Goal: Communication & Community: Answer question/provide support

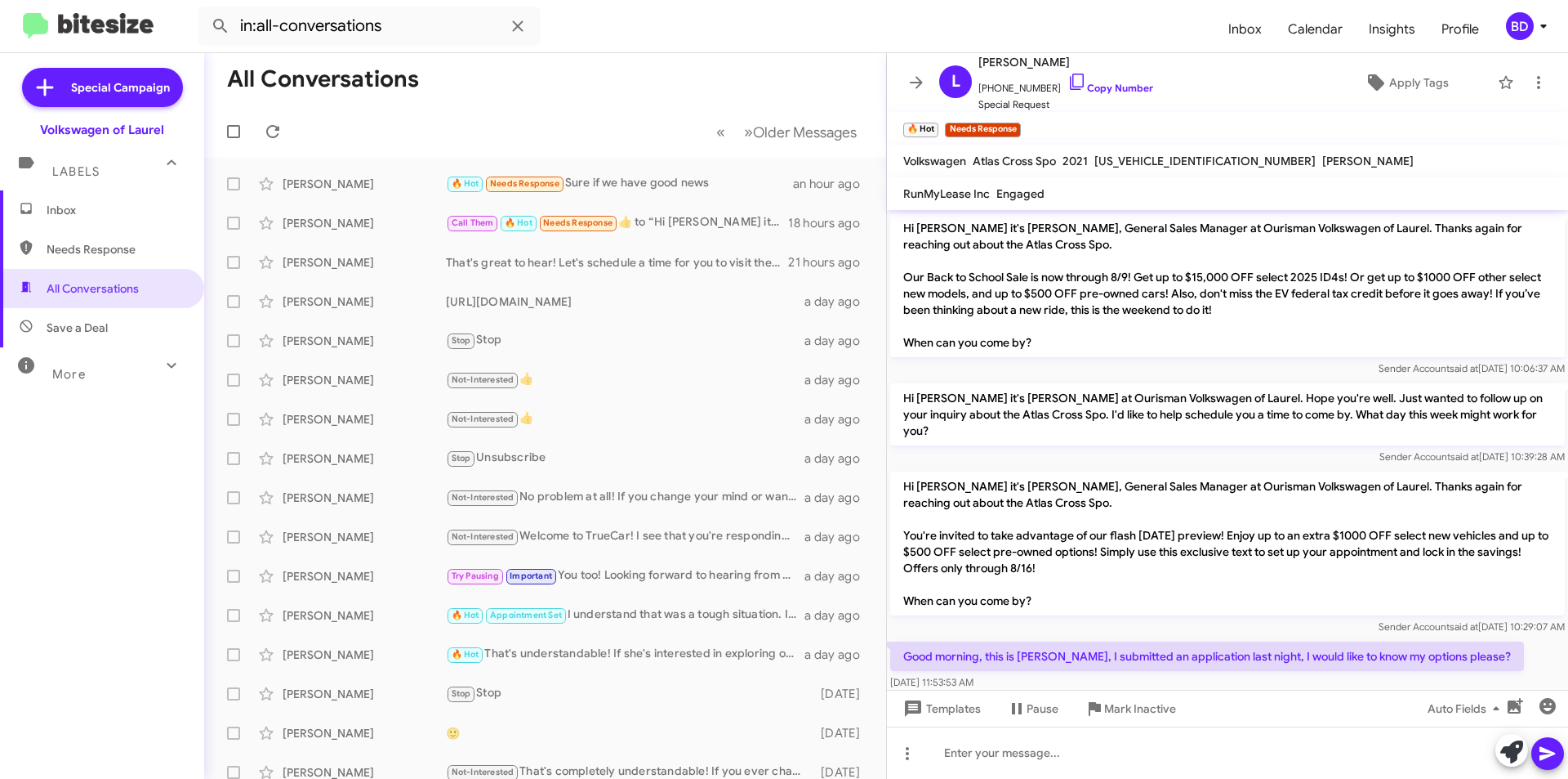
scroll to position [319, 0]
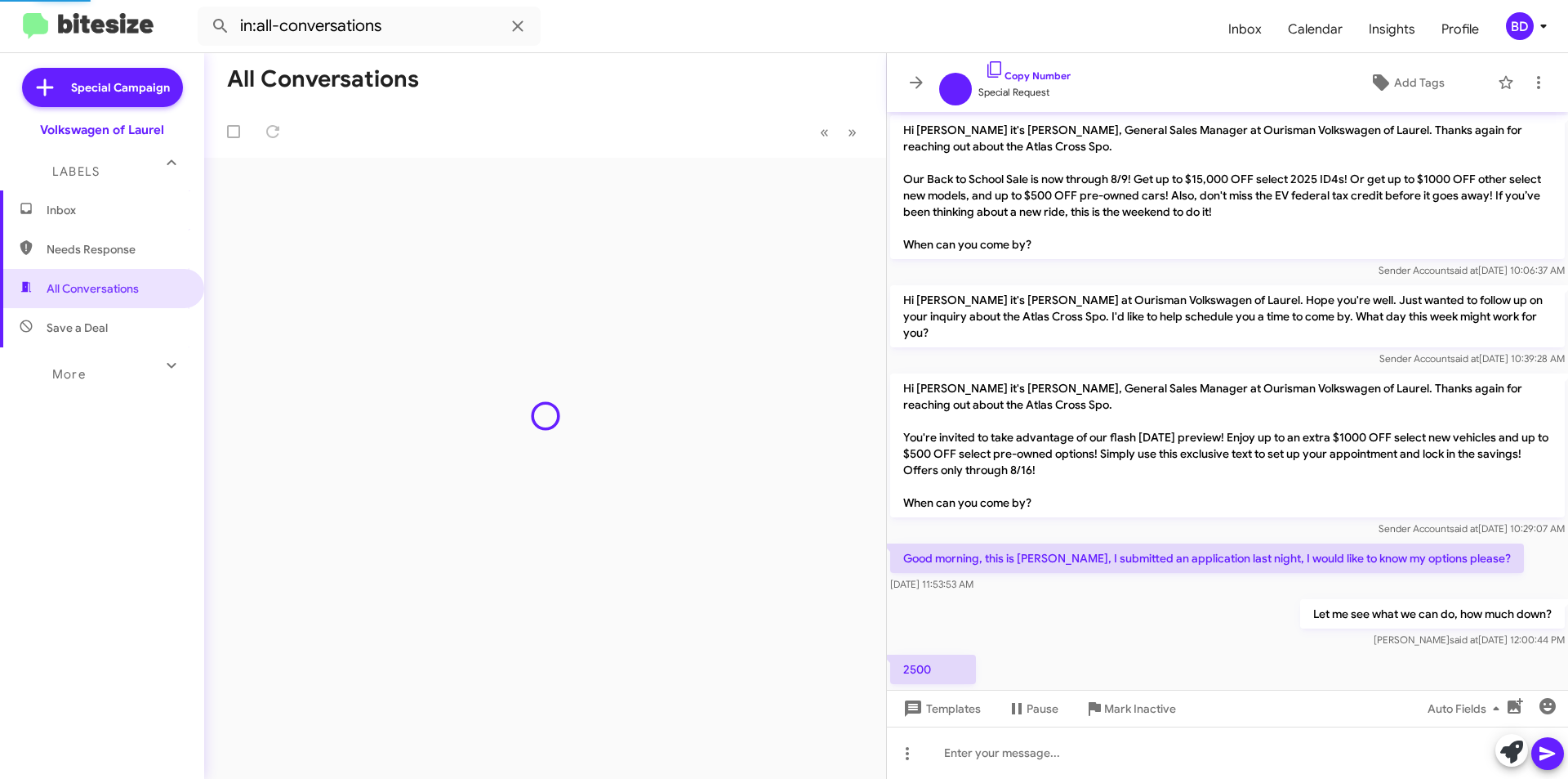
scroll to position [221, 0]
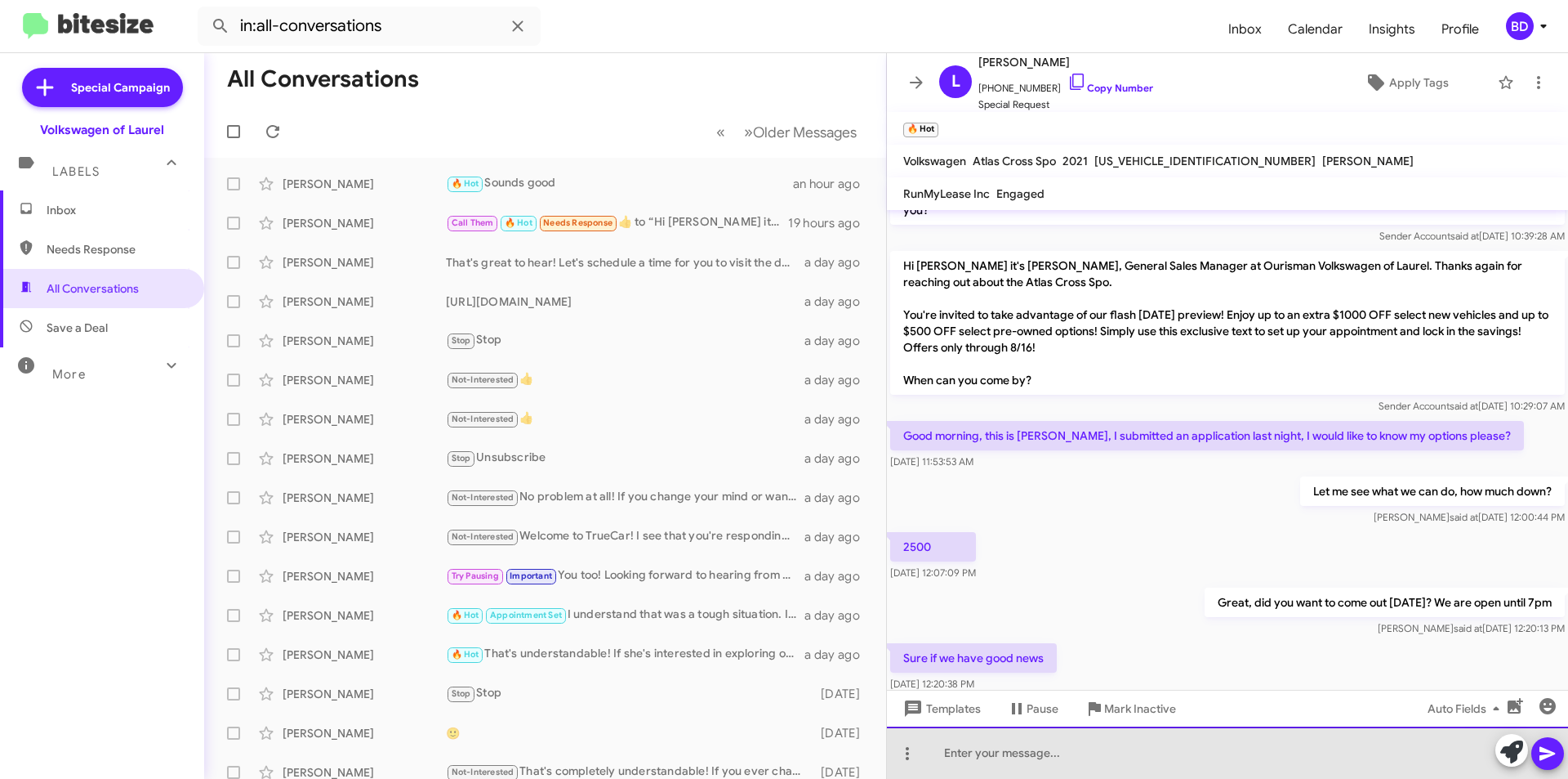
click at [998, 764] on div at bounding box center [1228, 752] width 681 height 53
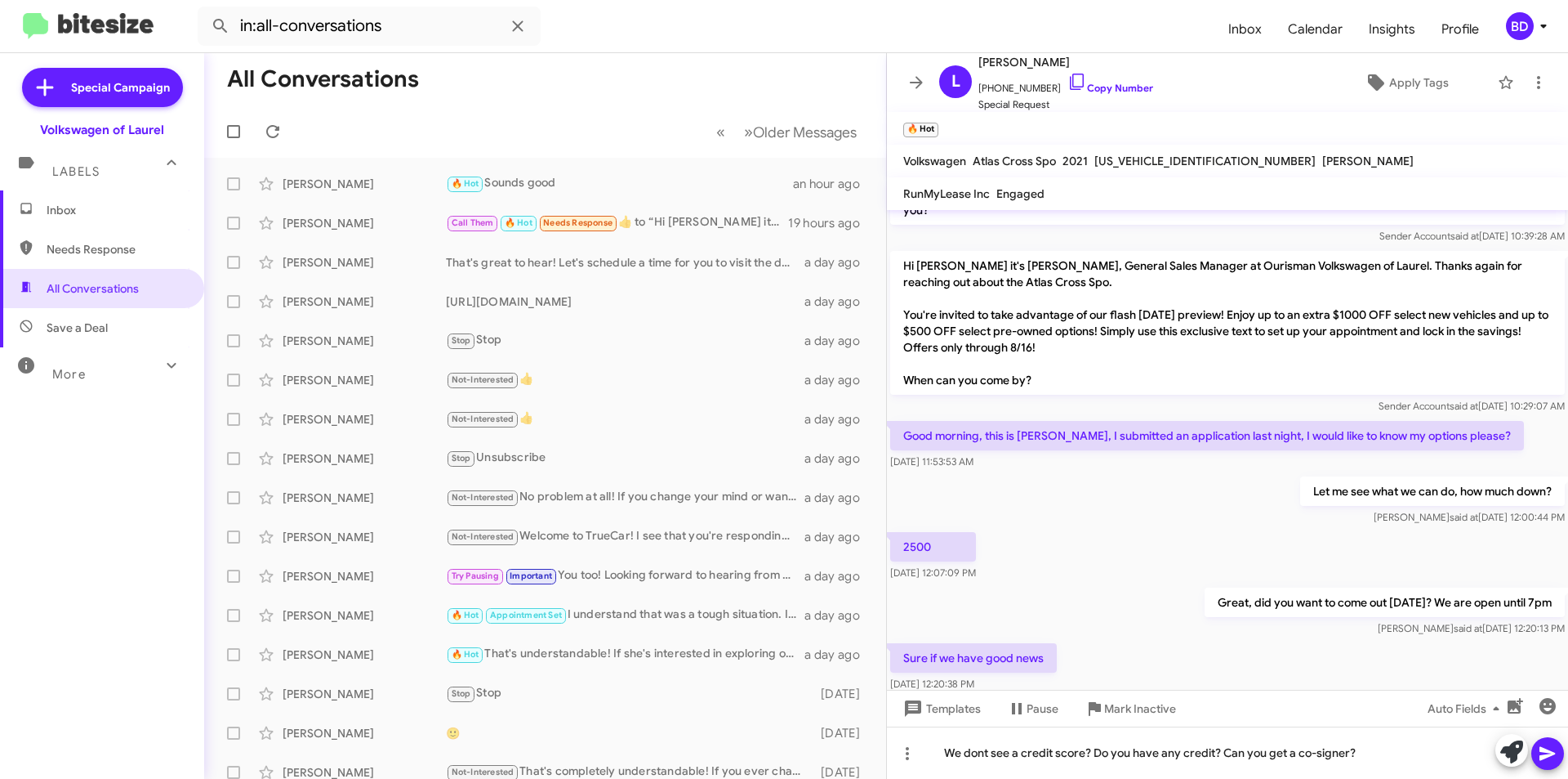
click at [1549, 756] on icon at bounding box center [1547, 754] width 15 height 14
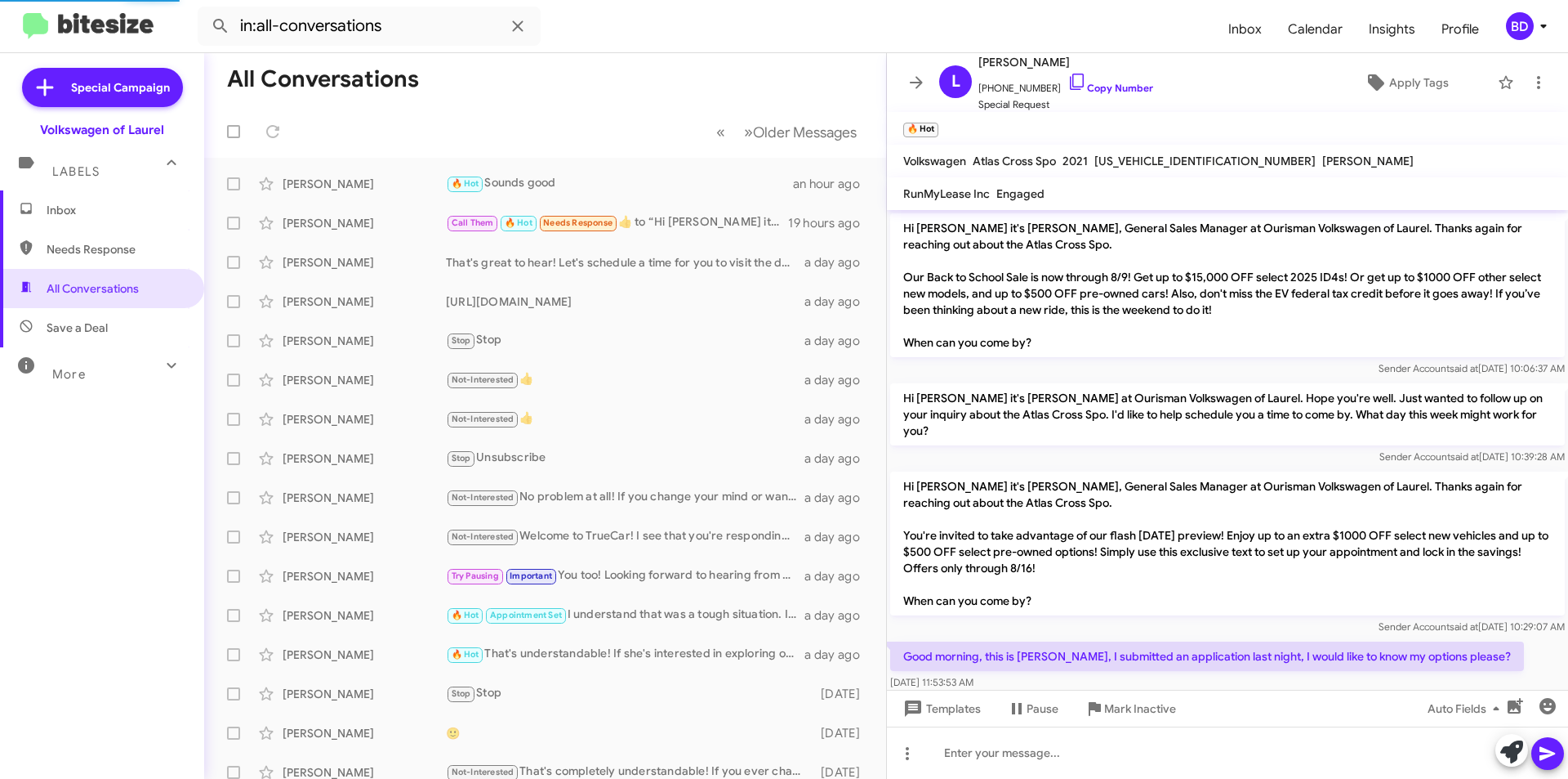
scroll to position [455, 0]
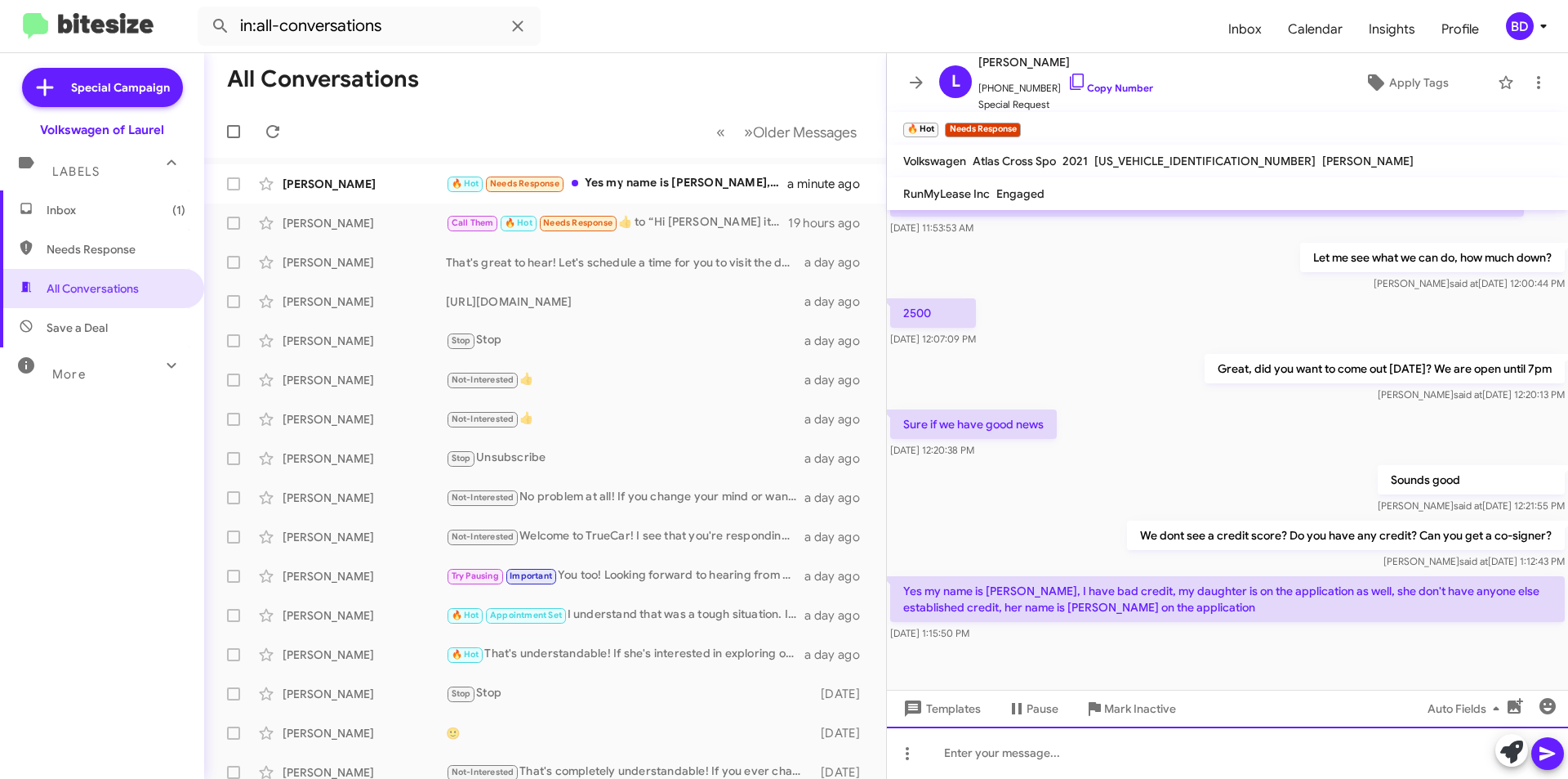
click at [966, 754] on div at bounding box center [1228, 752] width 681 height 53
click at [1551, 752] on icon at bounding box center [1547, 754] width 15 height 14
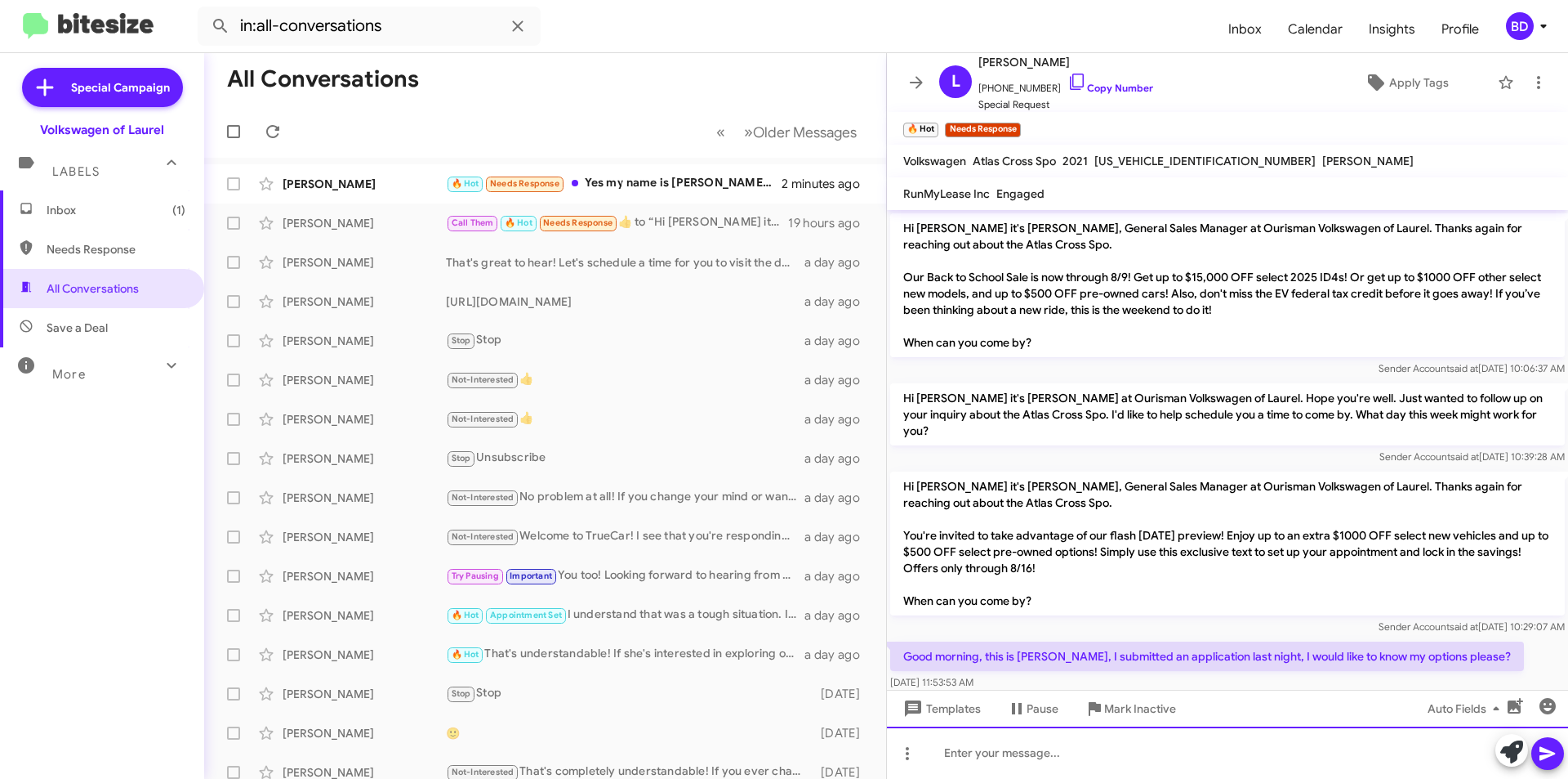
scroll to position [514, 0]
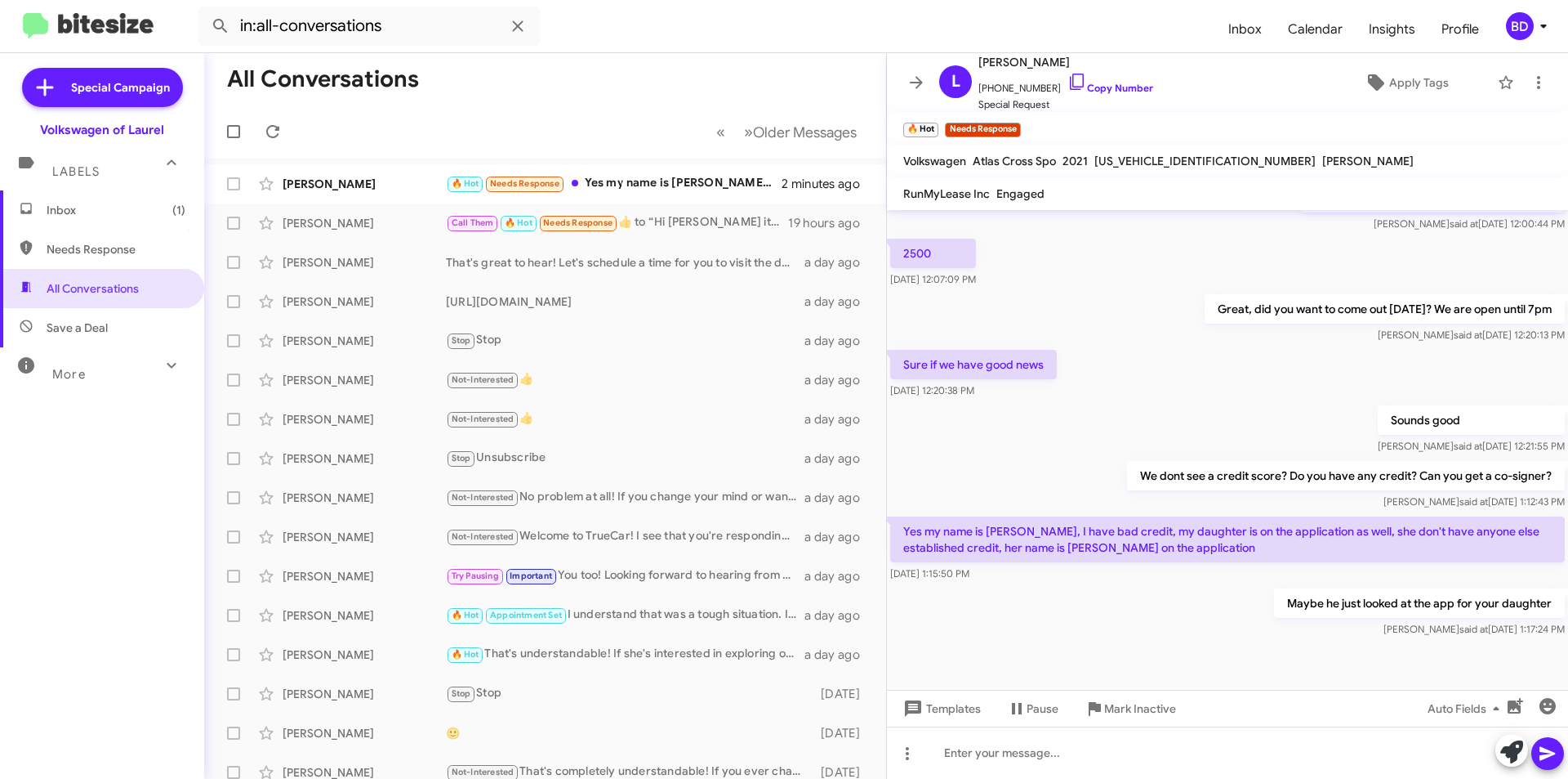
drag, startPoint x: 988, startPoint y: 533, endPoint x: 1190, endPoint y: 534, distance: 202.0
click at [1362, 557] on p "Yes my name is [PERSON_NAME], I have bad credit, my daughter is on the applicat…" at bounding box center [1228, 539] width 675 height 46
copy p "Lakisha Randall, I have bad credit, my daughter is on the application as well, …"
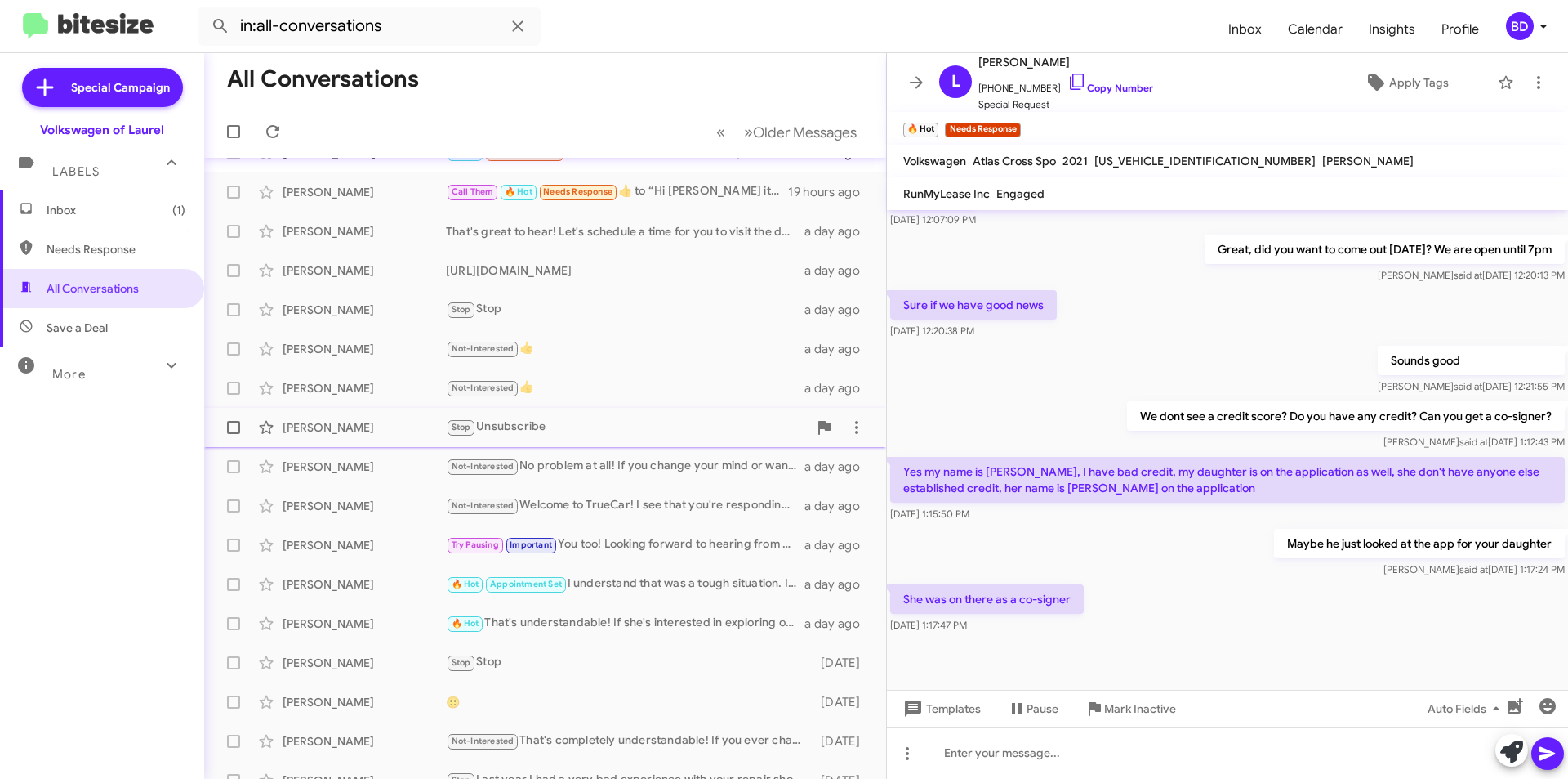
scroll to position [0, 0]
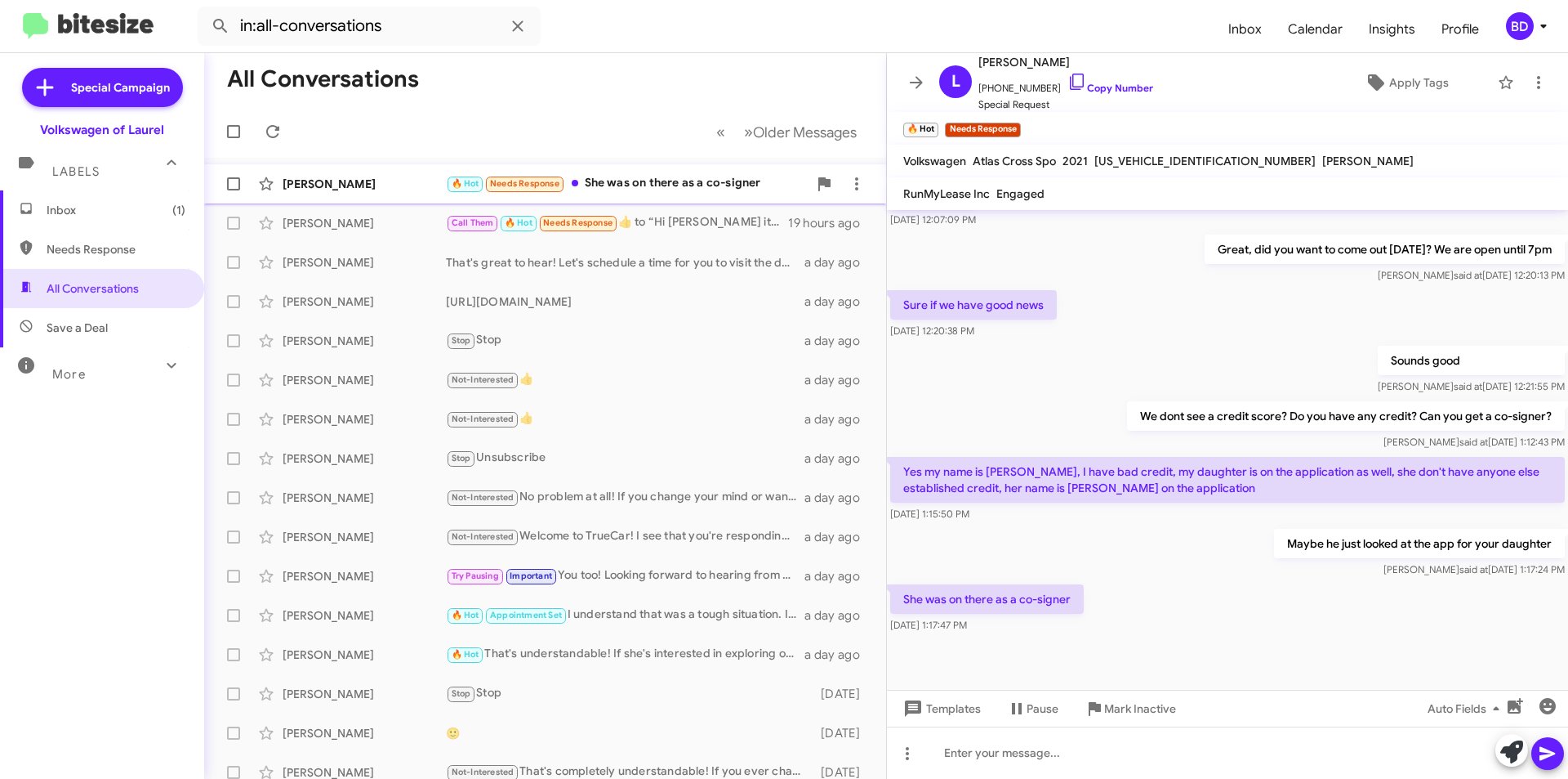
click at [633, 186] on div "🔥 Hot Needs Response She was on there as a co-signer" at bounding box center [627, 183] width 362 height 19
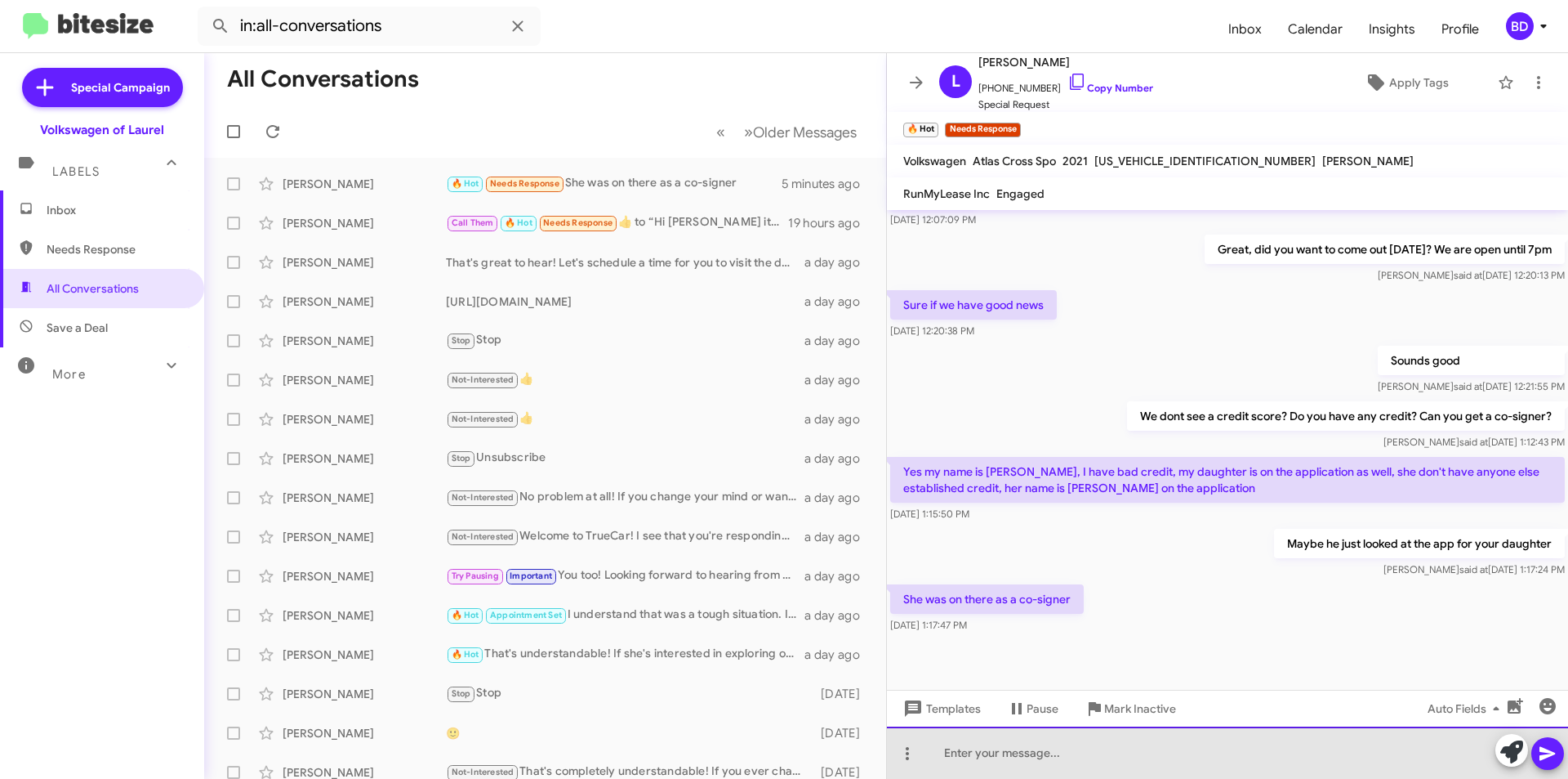
click at [1046, 753] on div at bounding box center [1228, 752] width 681 height 53
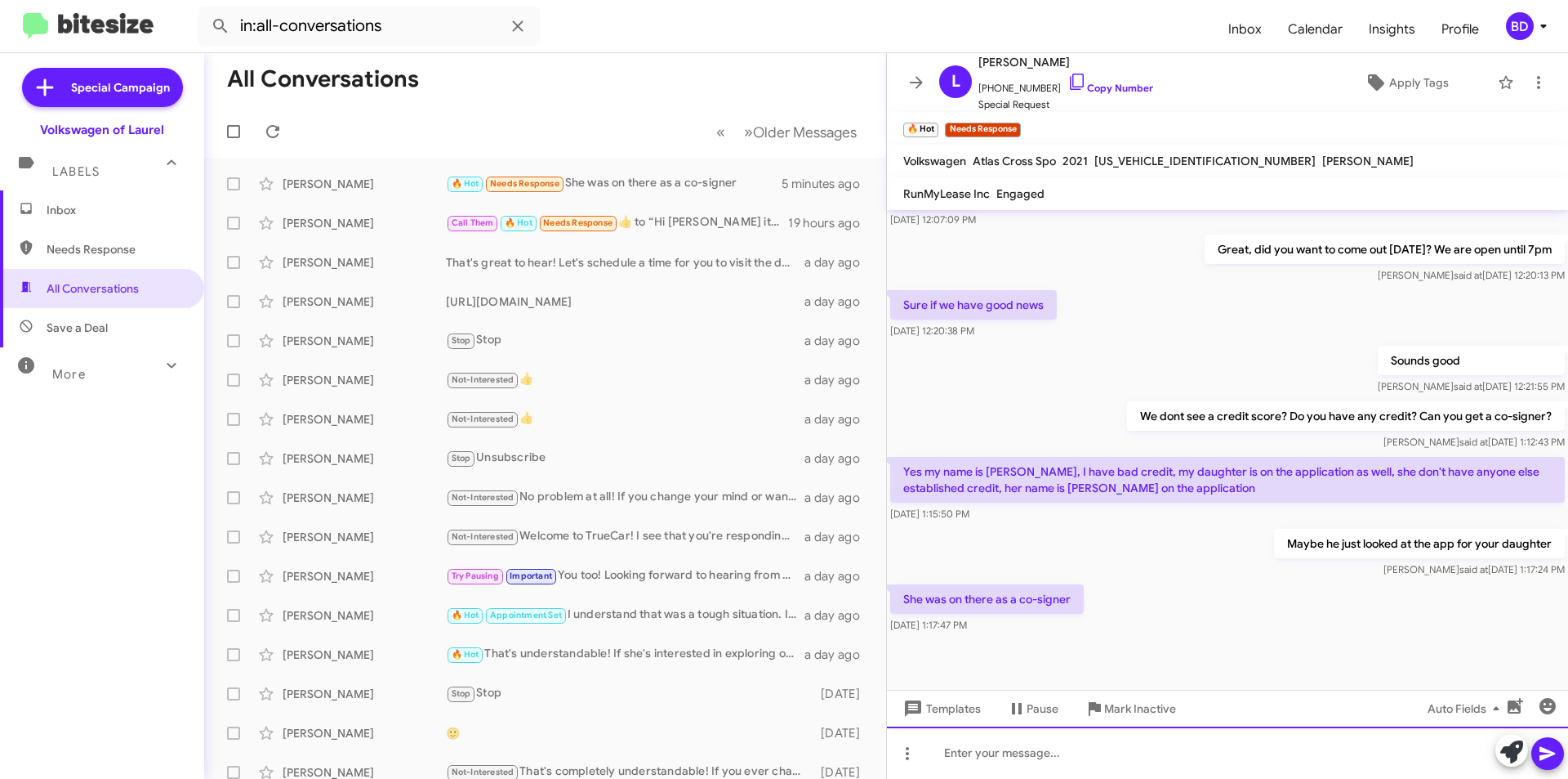
click at [1098, 754] on div at bounding box center [1228, 752] width 681 height 53
click at [1040, 754] on div at bounding box center [1228, 752] width 681 height 53
drag, startPoint x: 1492, startPoint y: 547, endPoint x: 1551, endPoint y: 550, distance: 59.1
click at [1556, 552] on cdk-virtual-scroll-viewport "Hi Lakisha it's Brian Deckert, General Sales Manager at Ourisman Volkswagen of …" at bounding box center [1228, 449] width 681 height 480
copy p "daughter"
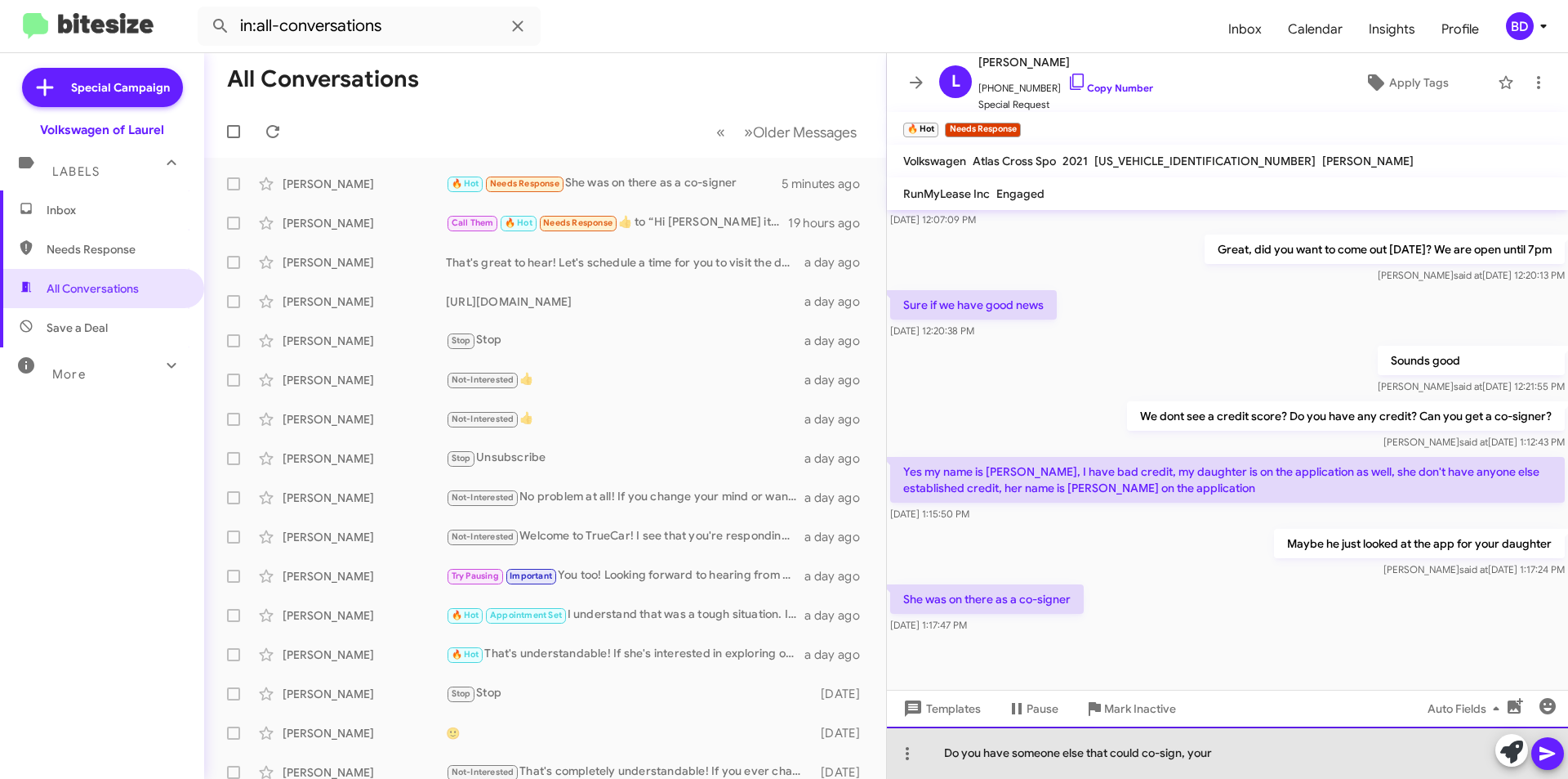
click at [1248, 754] on div "Do you have someone else that could co-sign, your" at bounding box center [1228, 752] width 681 height 53
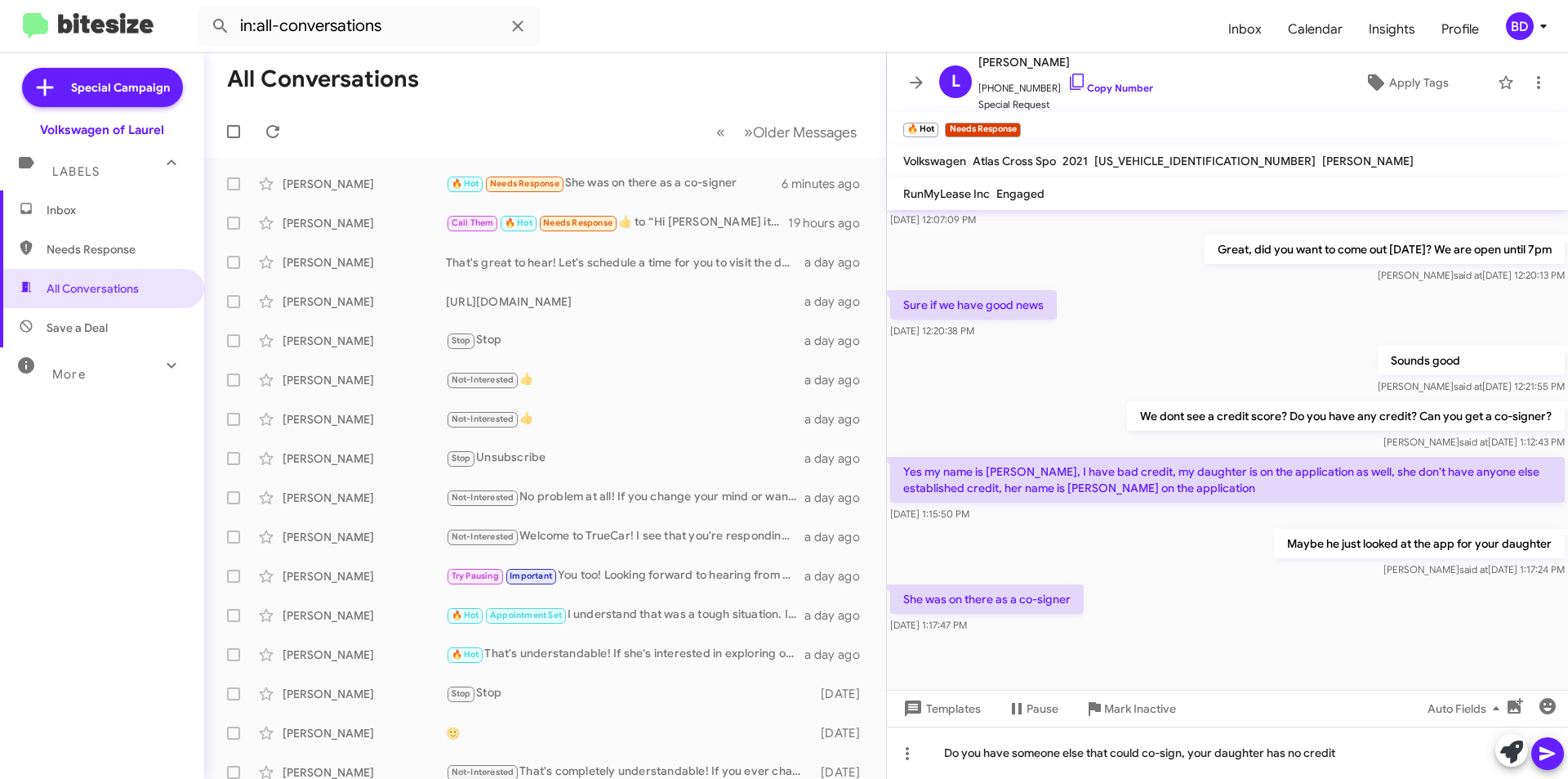
click at [1554, 751] on icon at bounding box center [1548, 754] width 20 height 20
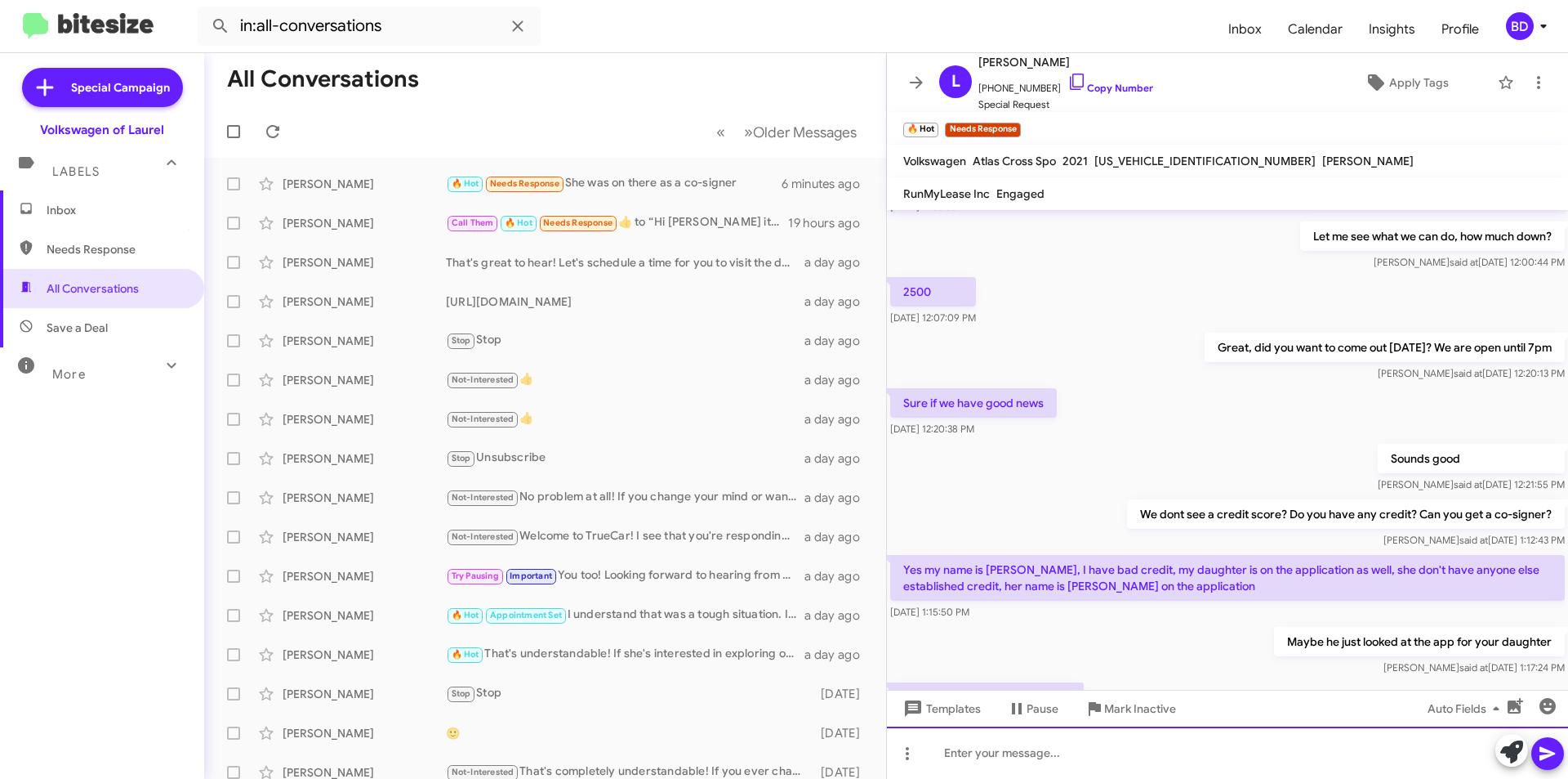
scroll to position [633, 0]
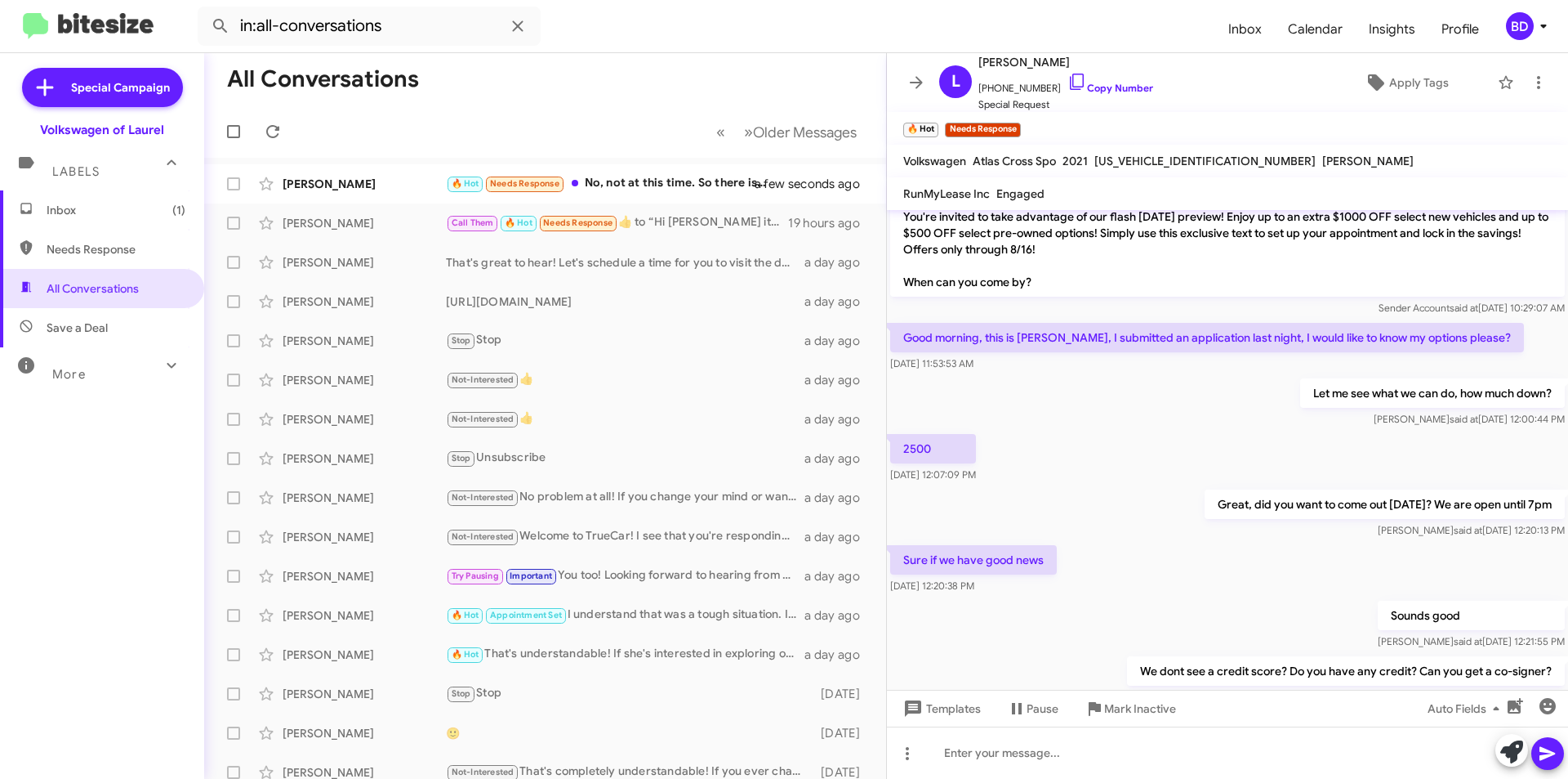
scroll to position [693, 0]
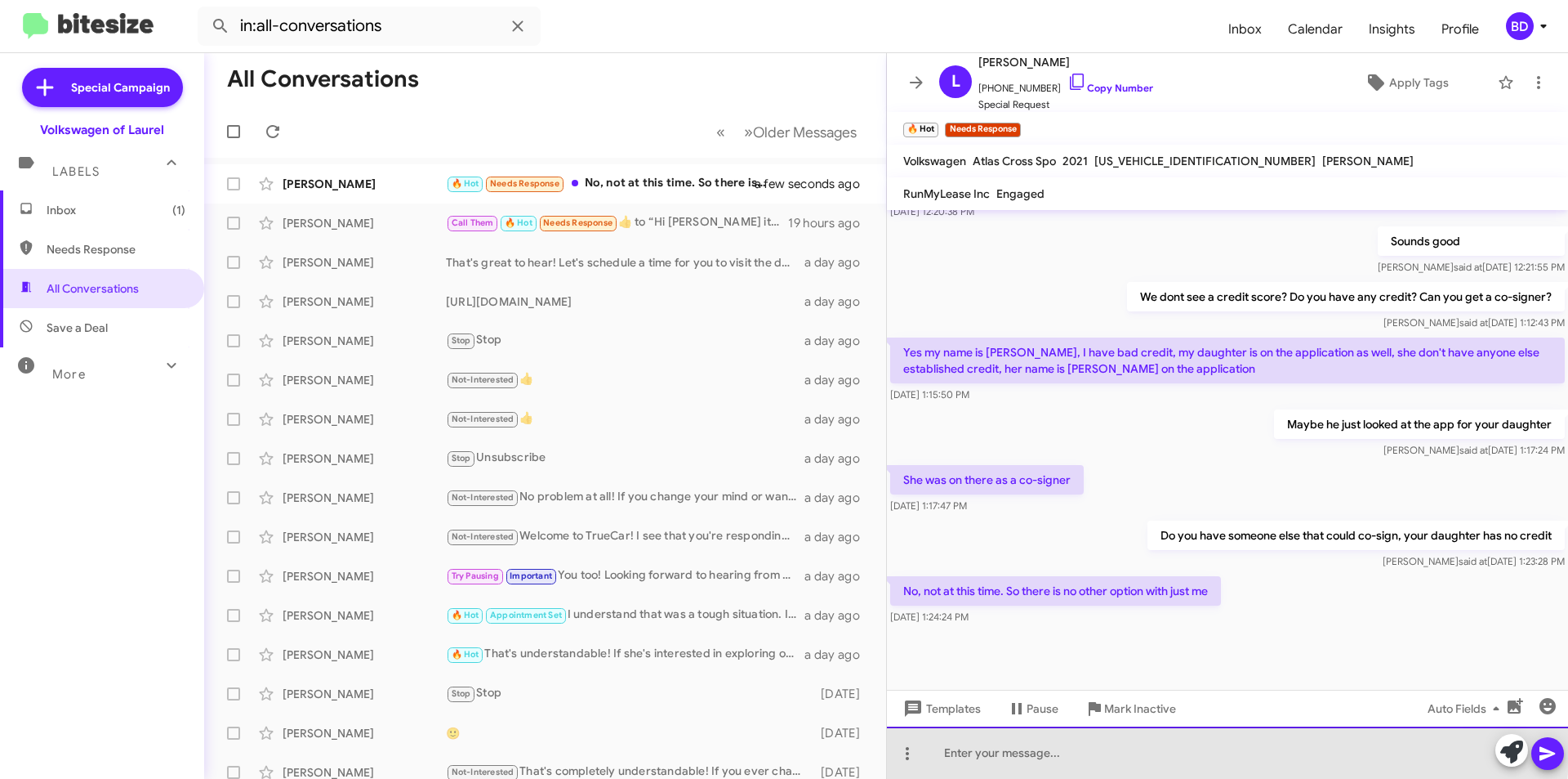
click at [1100, 747] on div at bounding box center [1228, 752] width 681 height 53
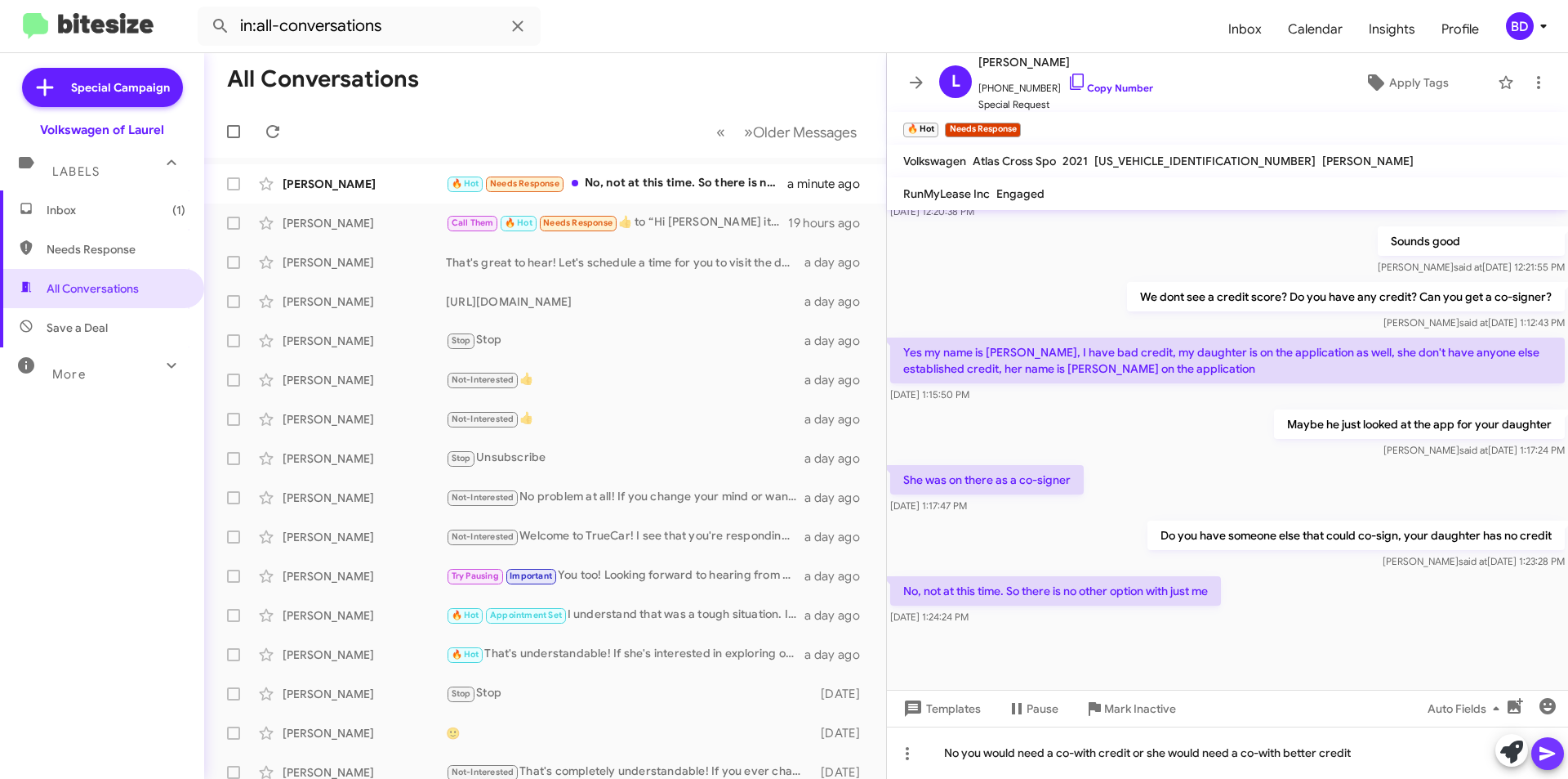
click at [1549, 755] on icon at bounding box center [1547, 754] width 15 height 14
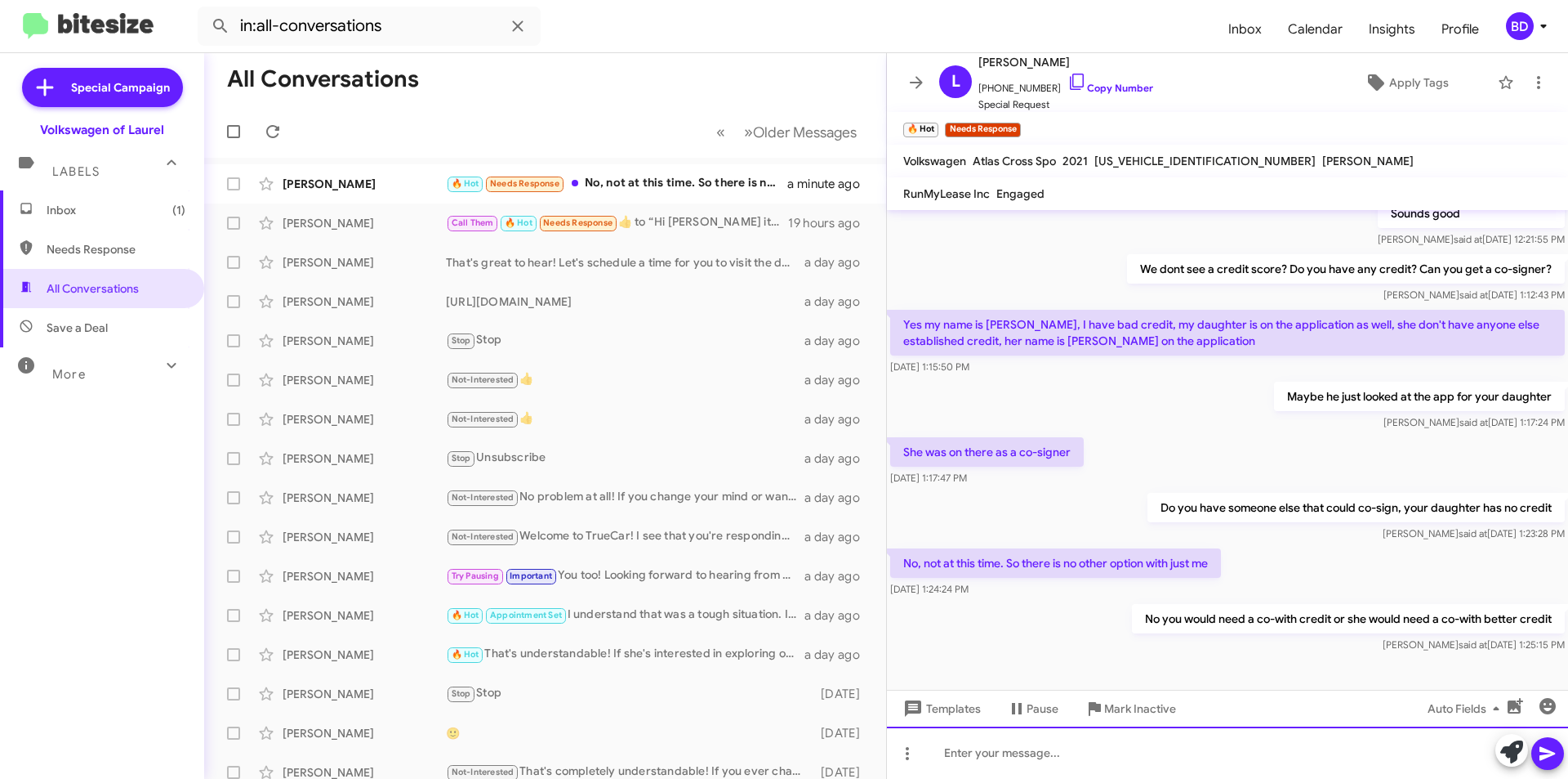
scroll to position [753, 0]
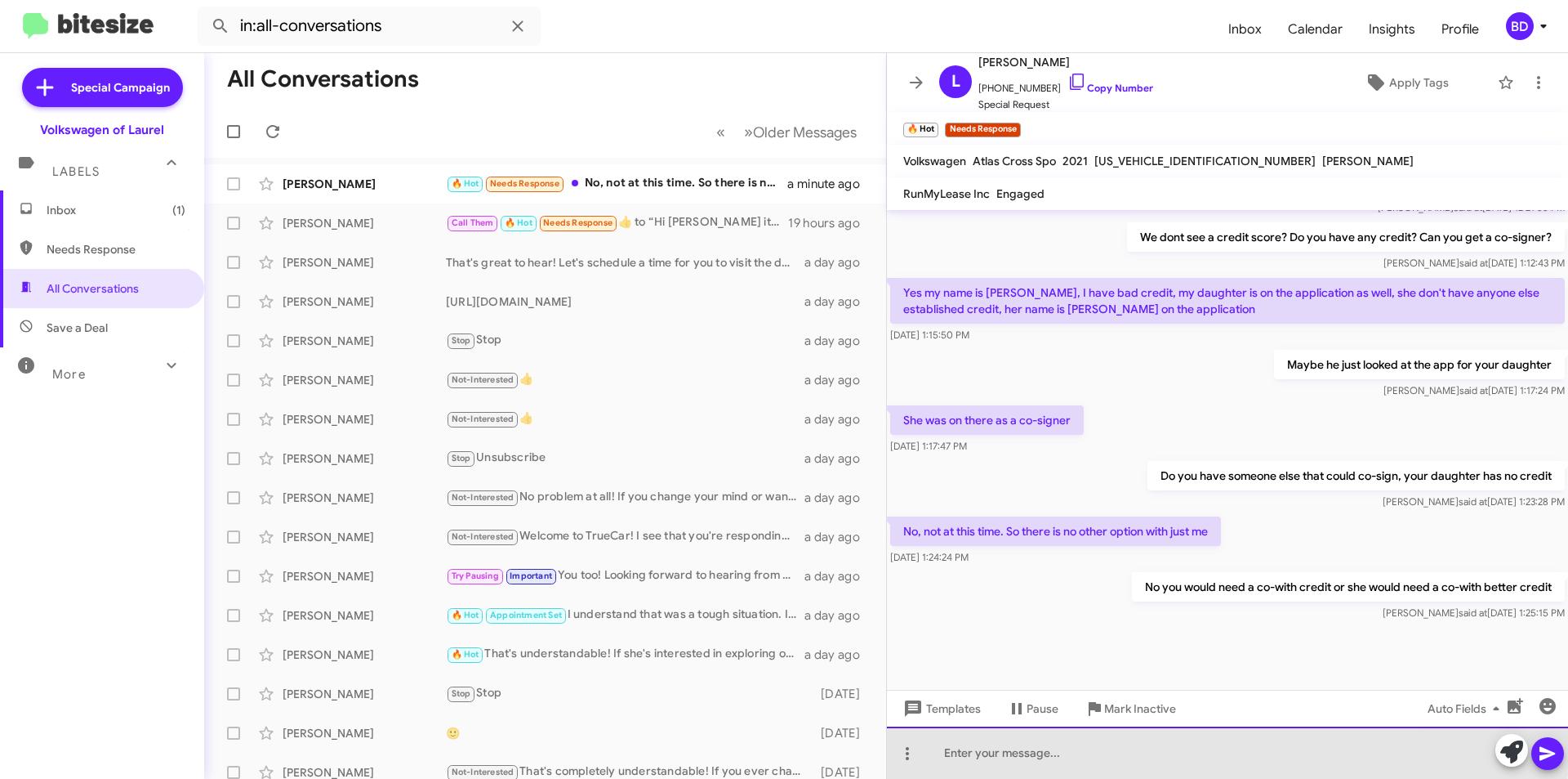
click at [1080, 748] on div at bounding box center [1228, 752] width 681 height 53
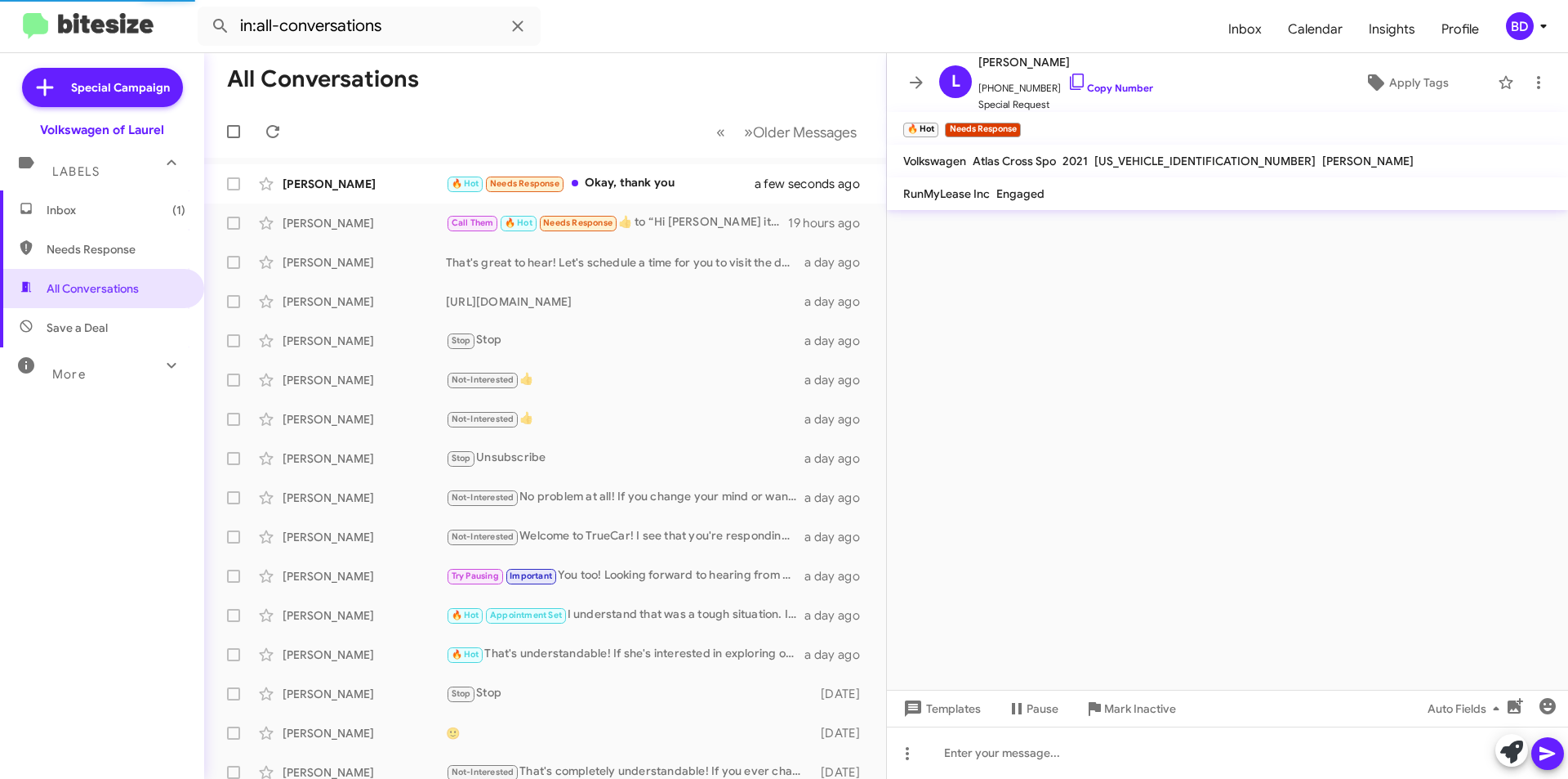
scroll to position [0, 0]
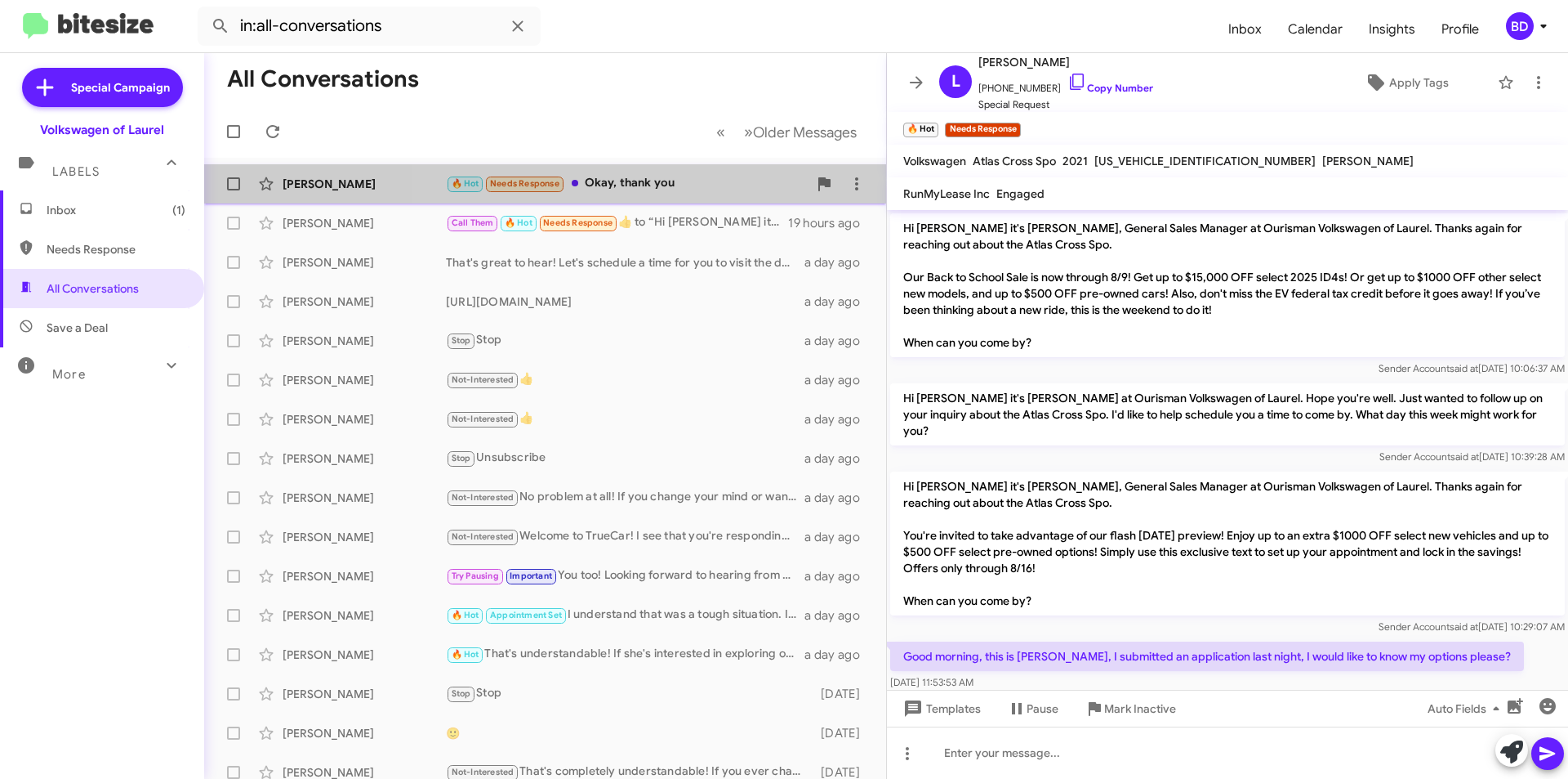
click at [643, 186] on div "🔥 Hot Needs Response Okay, thank you" at bounding box center [627, 183] width 362 height 19
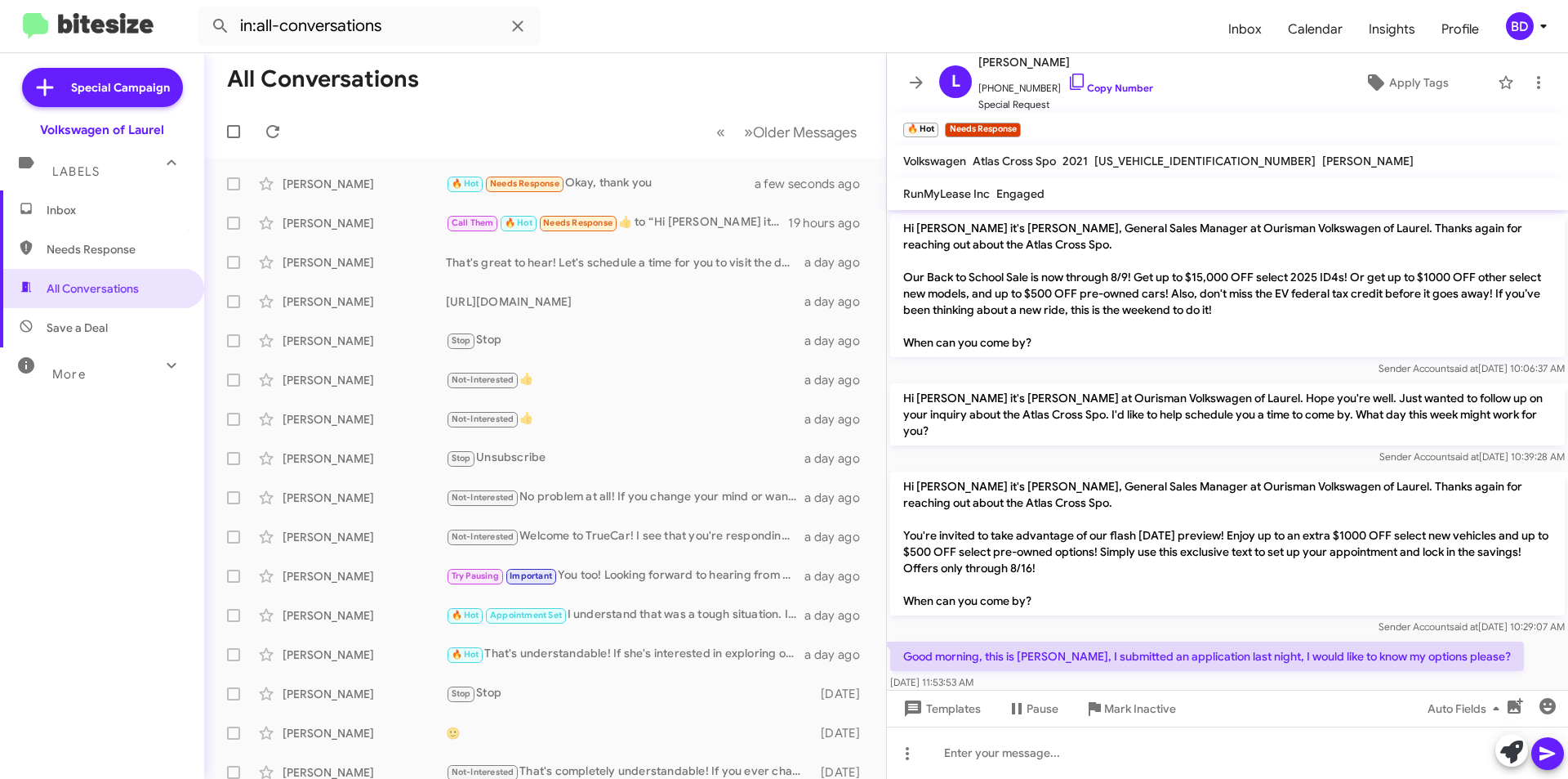
scroll to position [812, 0]
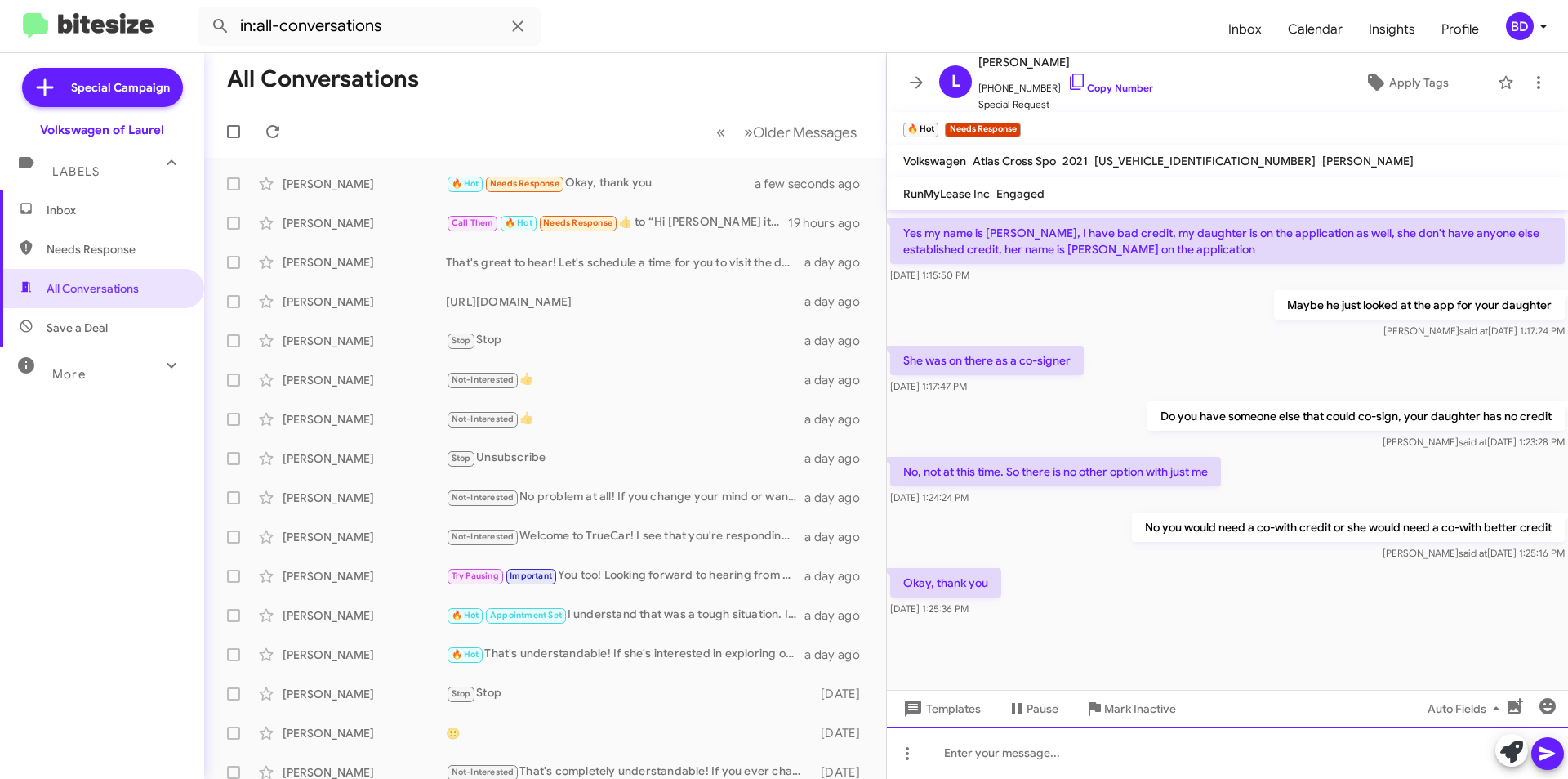
click at [992, 768] on div at bounding box center [1228, 752] width 681 height 53
click at [1548, 757] on icon at bounding box center [1547, 754] width 15 height 14
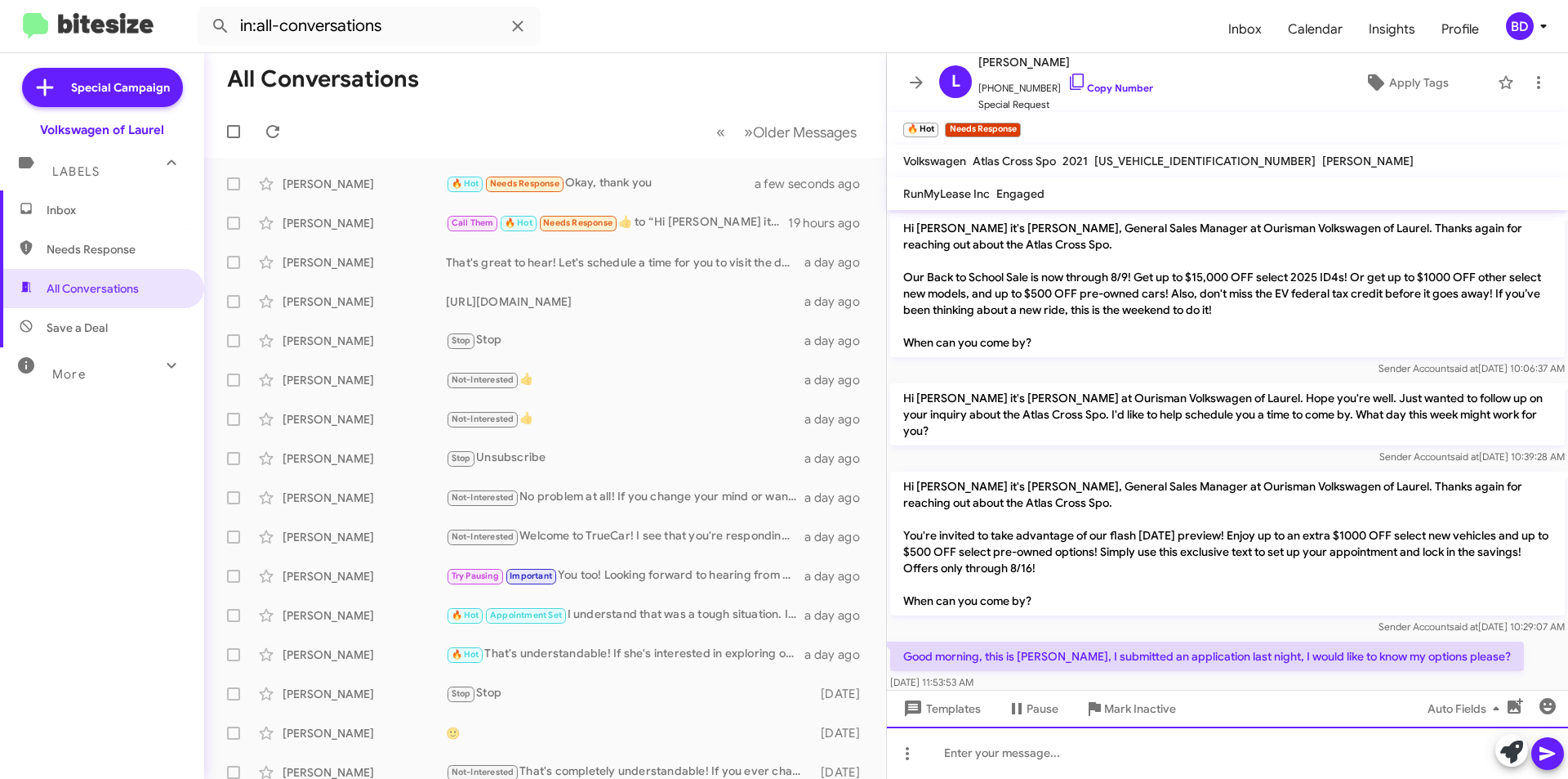
scroll to position [872, 0]
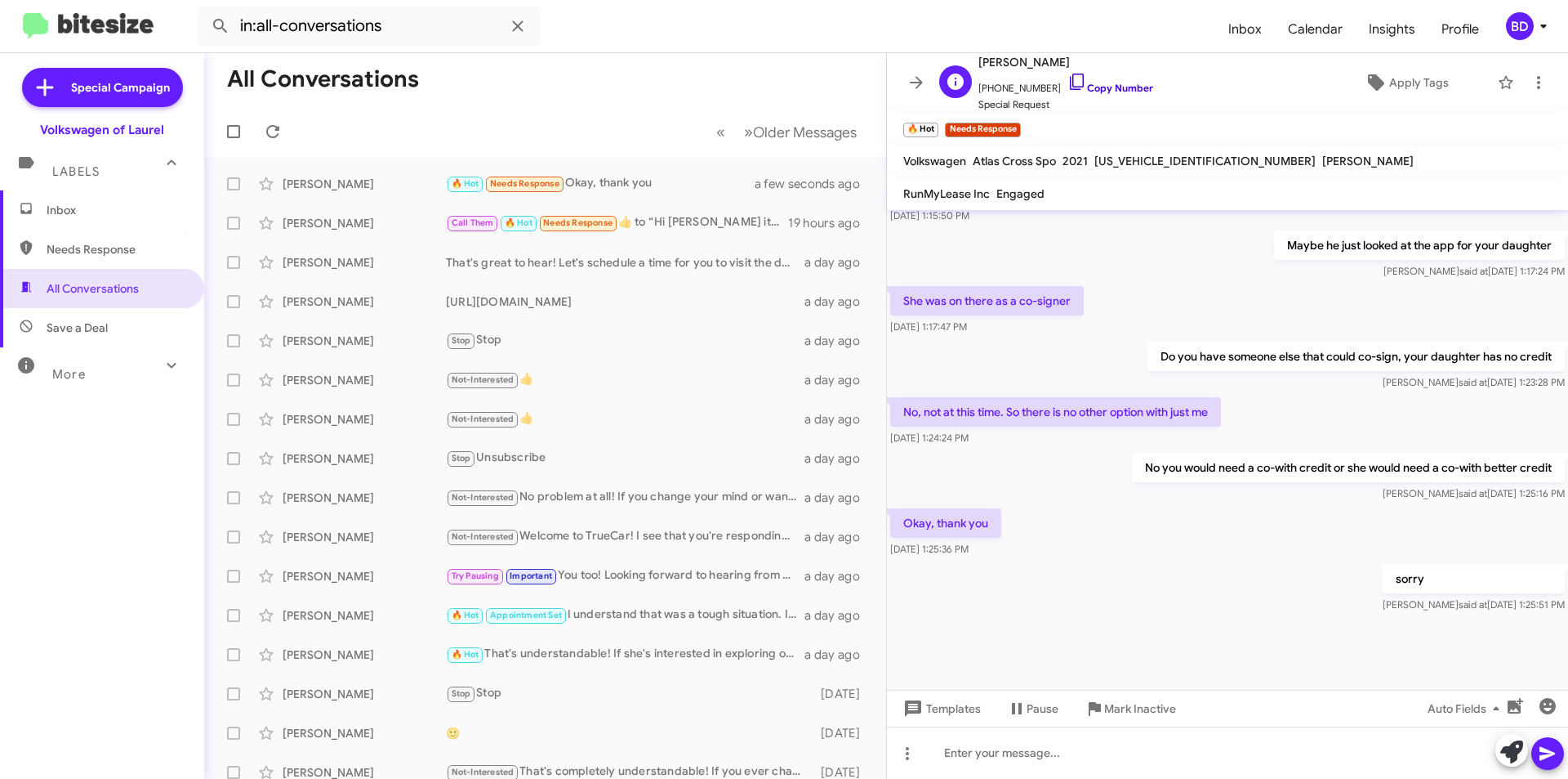
click at [1108, 84] on link "Copy Number" at bounding box center [1111, 88] width 86 height 13
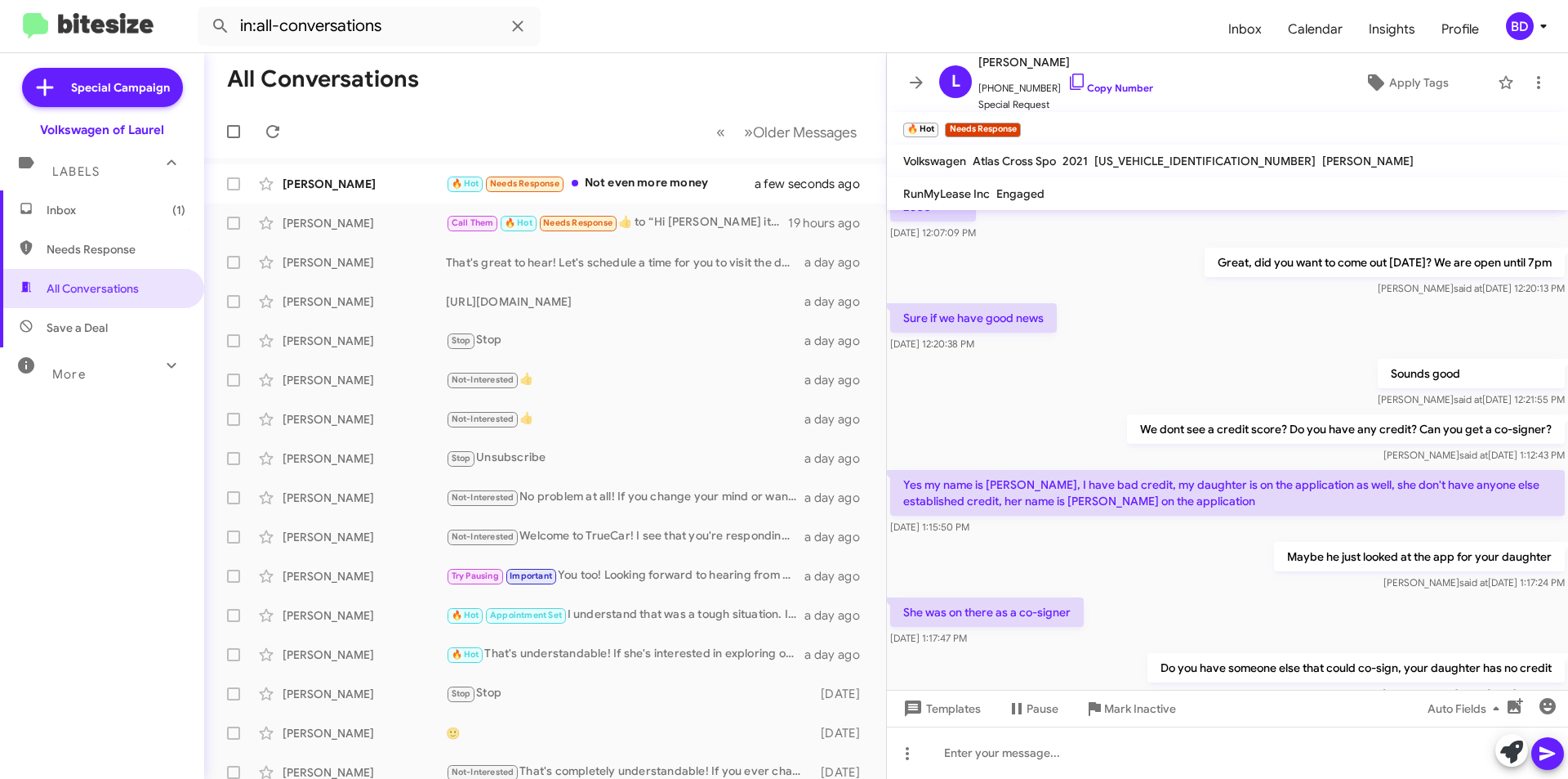
scroll to position [932, 0]
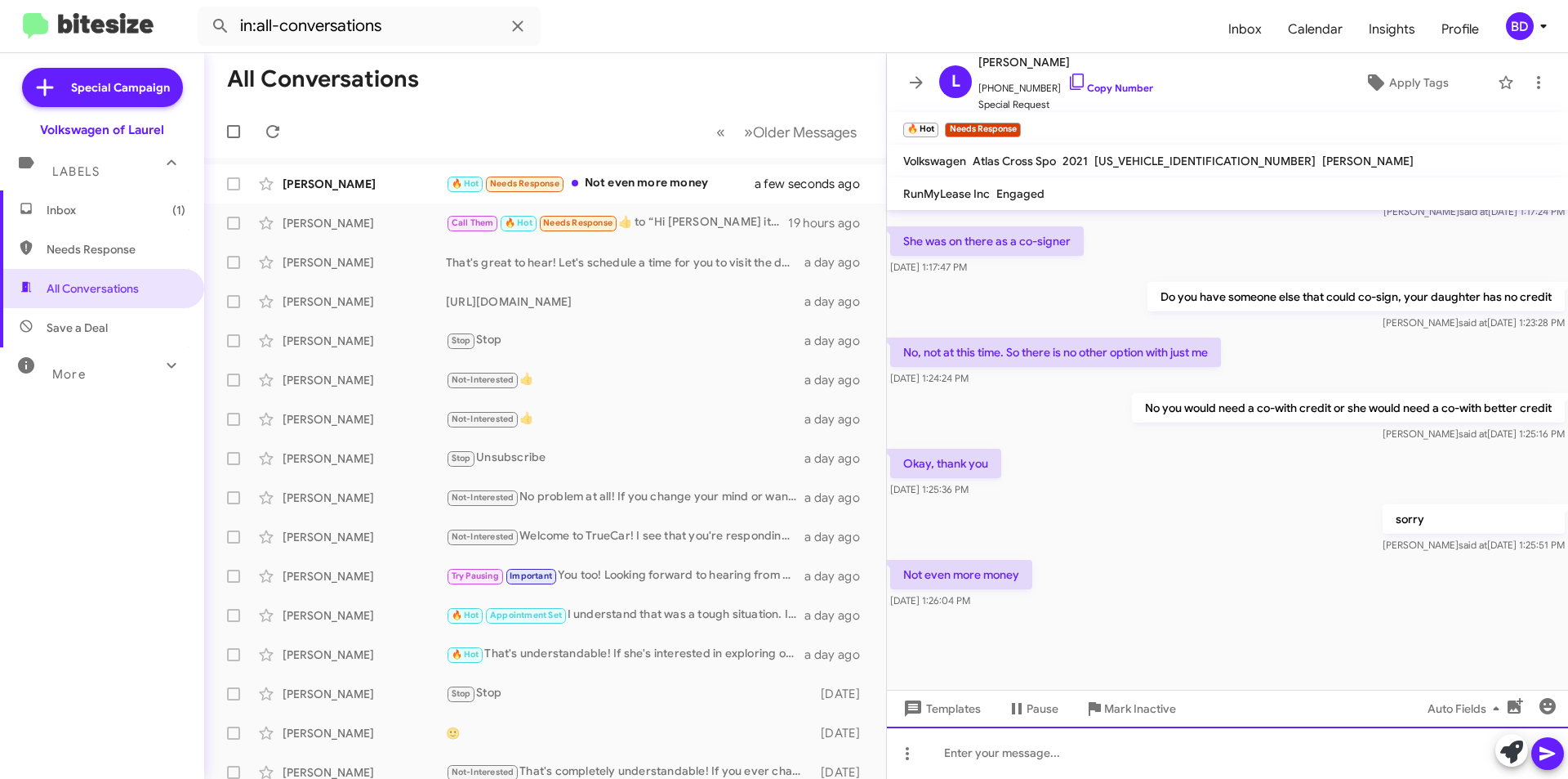
click at [996, 744] on div at bounding box center [1228, 752] width 681 height 53
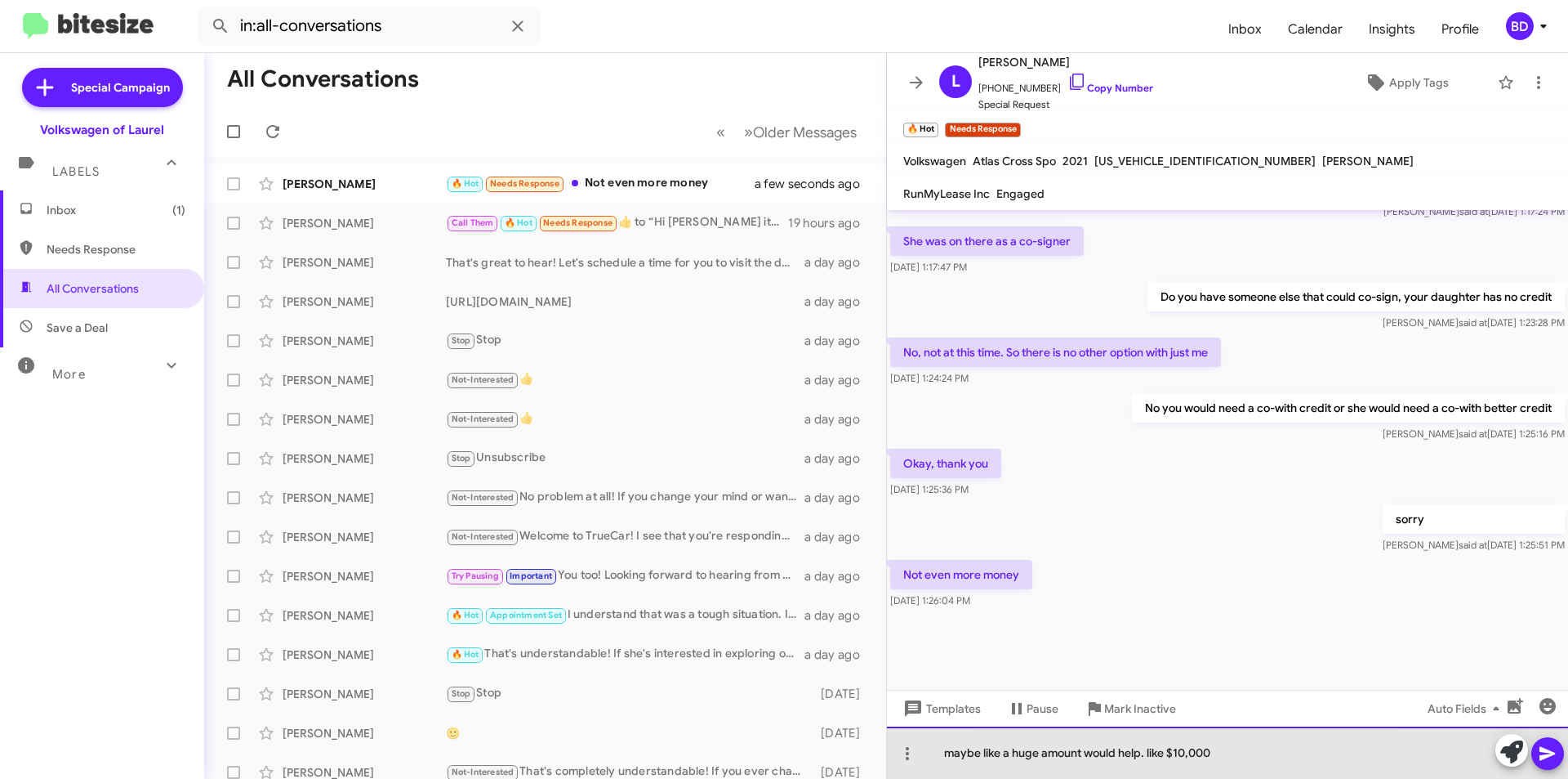
click at [1170, 753] on div "maybe like a huge amount would help. like $10,000" at bounding box center [1228, 752] width 681 height 53
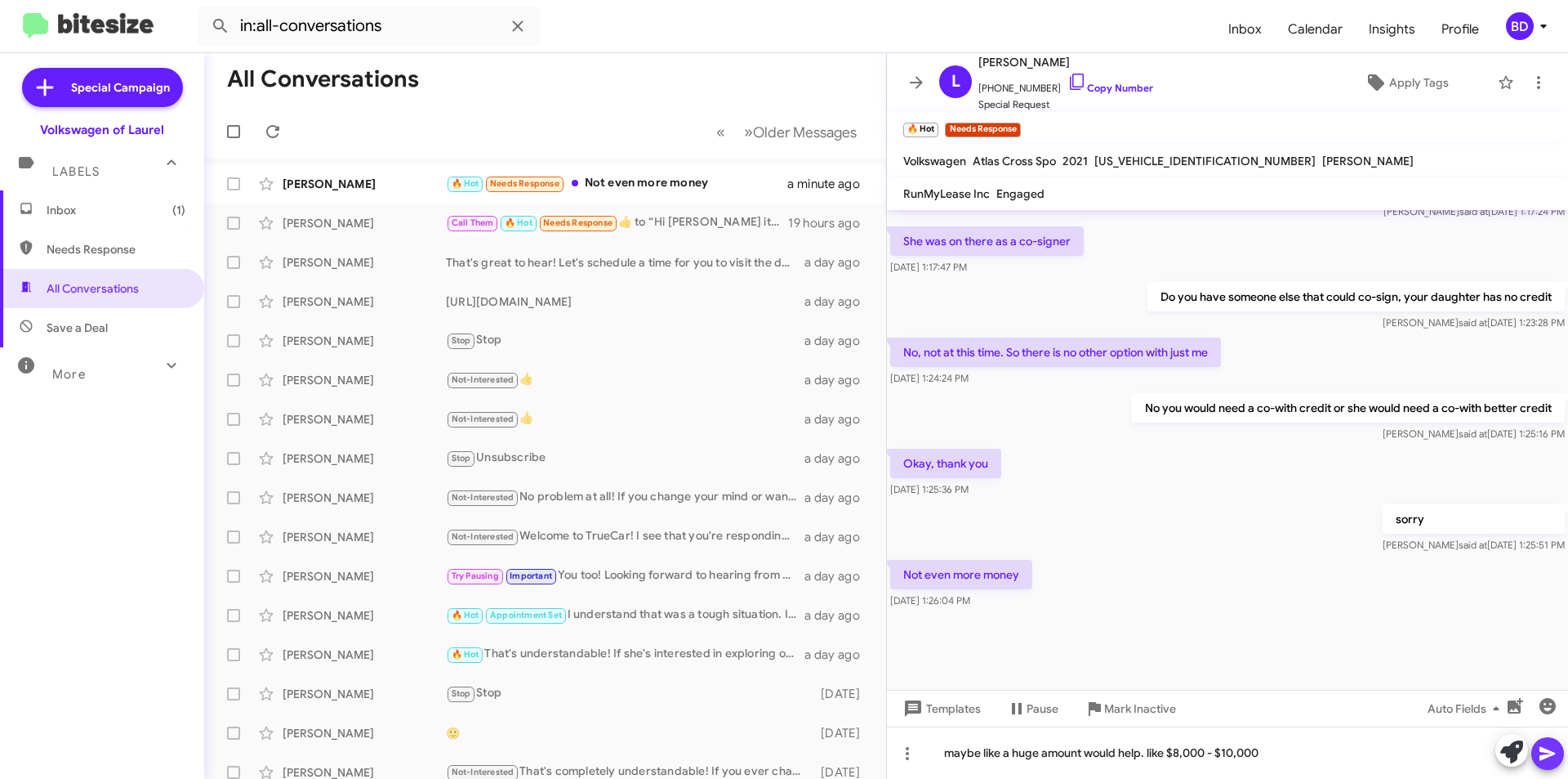
click at [1556, 757] on icon at bounding box center [1548, 754] width 20 height 20
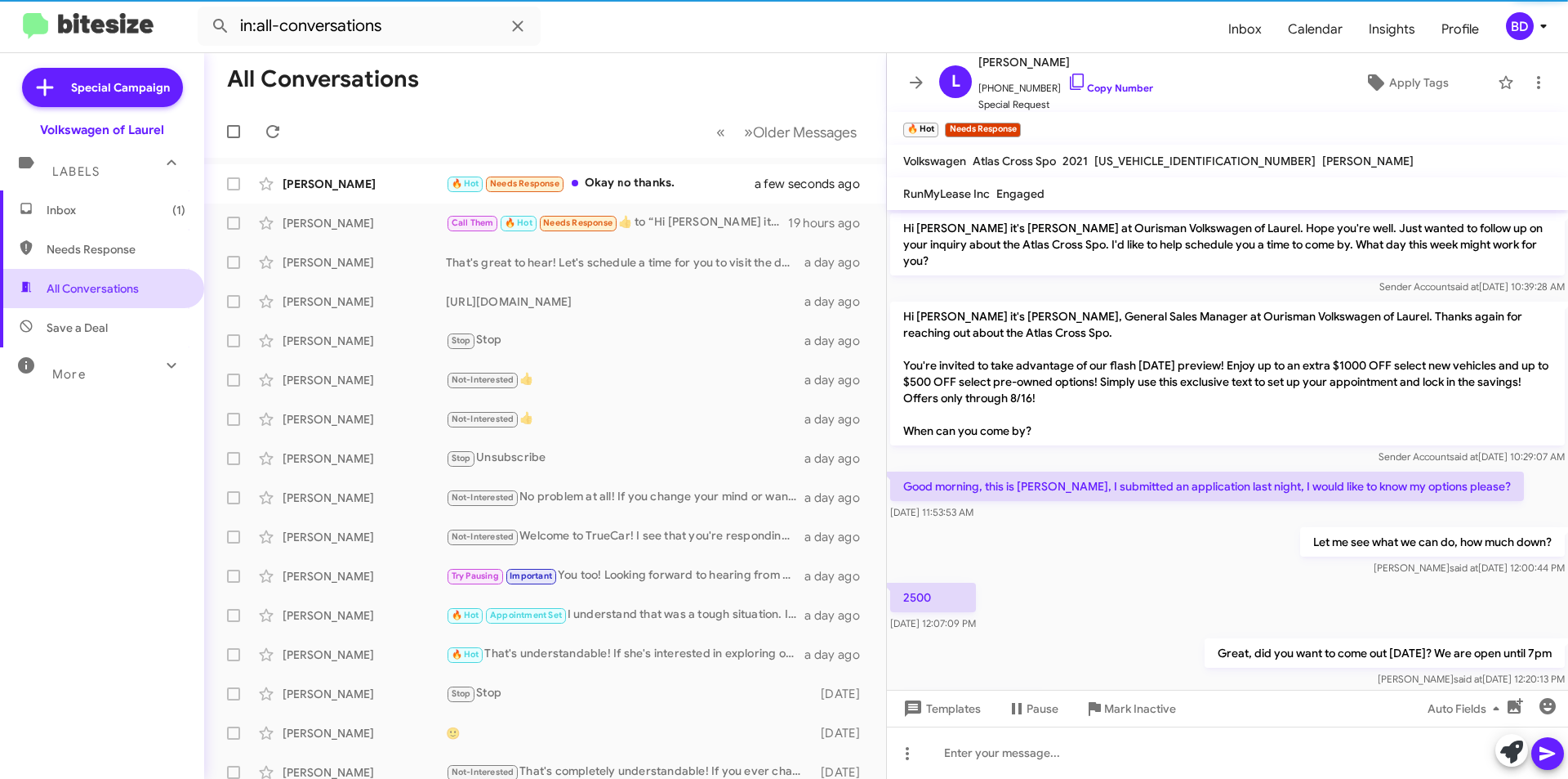
scroll to position [877, 0]
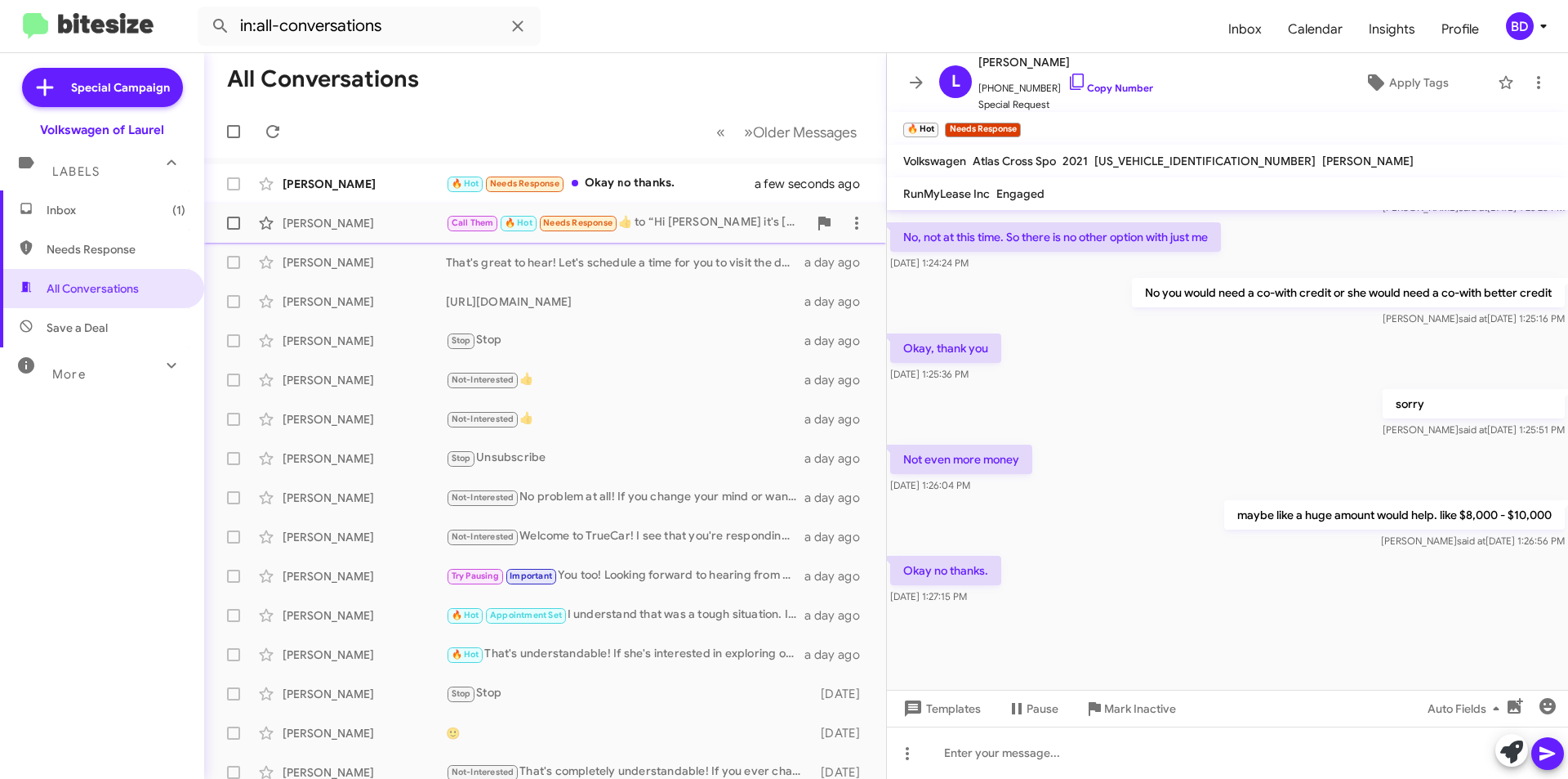
click at [686, 230] on div "Call Them 🔥 Hot Needs Response ​👍​ to “ Hi [PERSON_NAME] it's [PERSON_NAME] at …" at bounding box center [627, 222] width 362 height 19
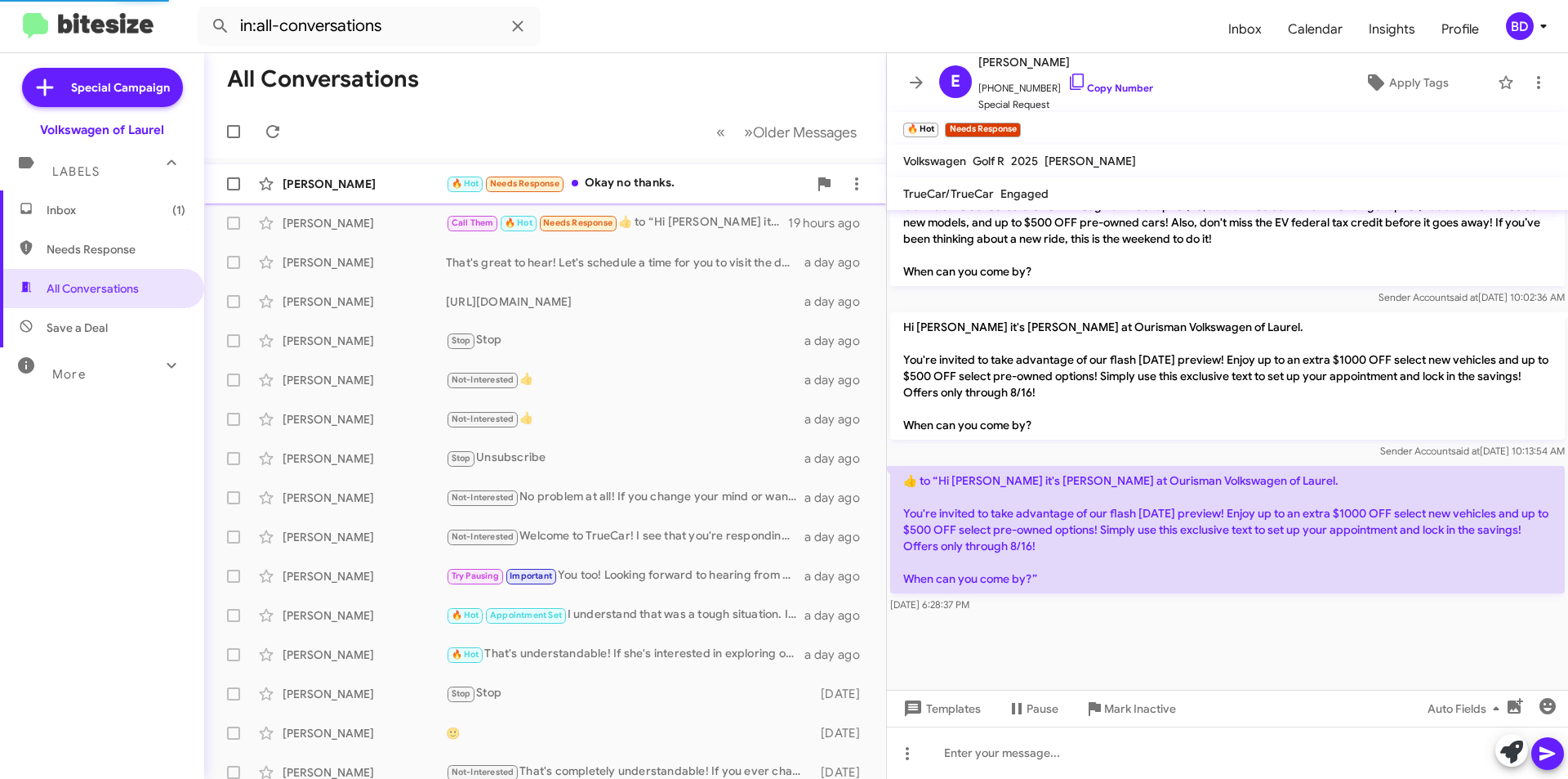
click at [661, 182] on div "🔥 Hot Needs Response Okay no thanks." at bounding box center [627, 183] width 362 height 19
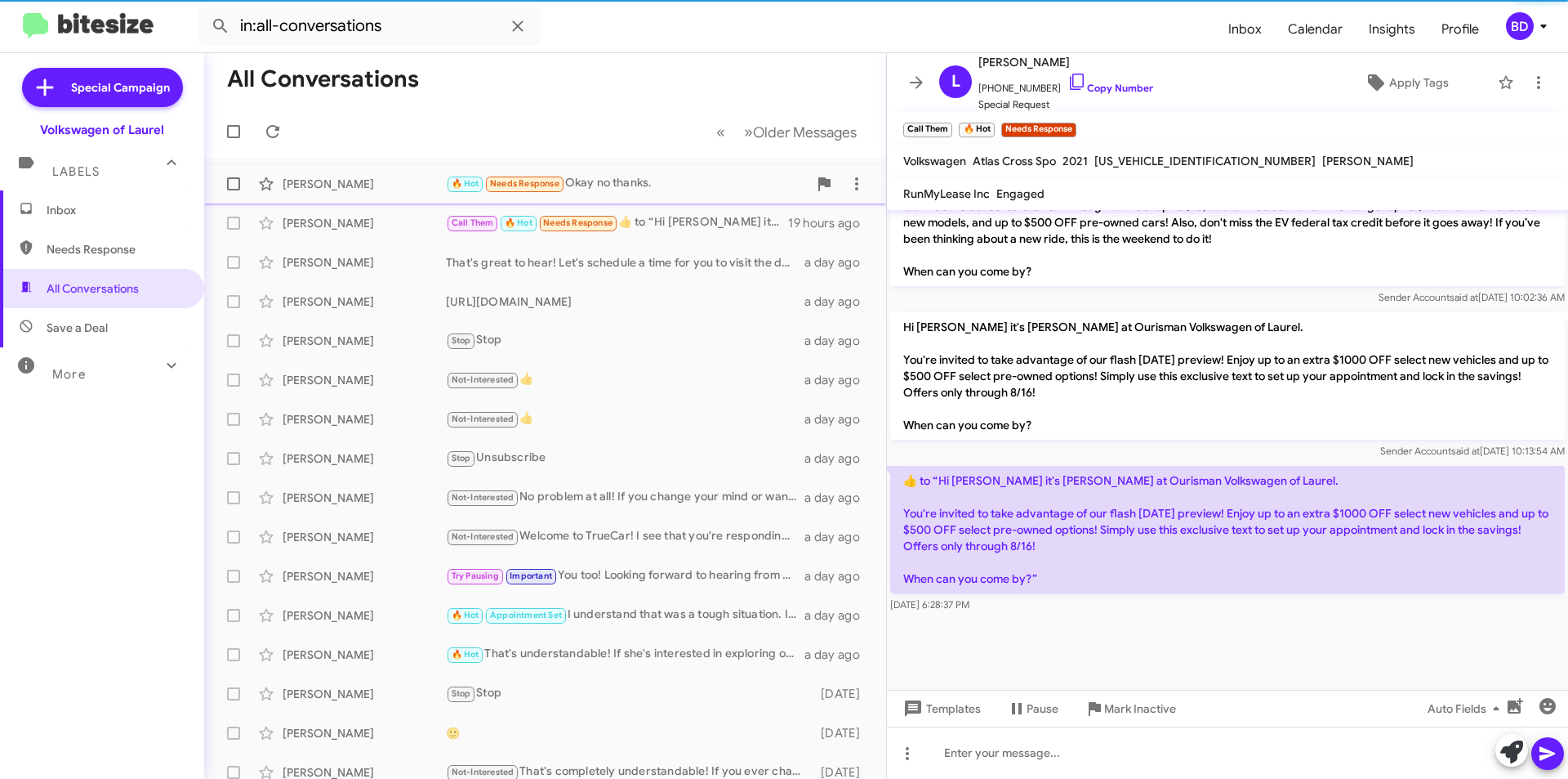
scroll to position [877, 0]
